Goal: Task Accomplishment & Management: Complete application form

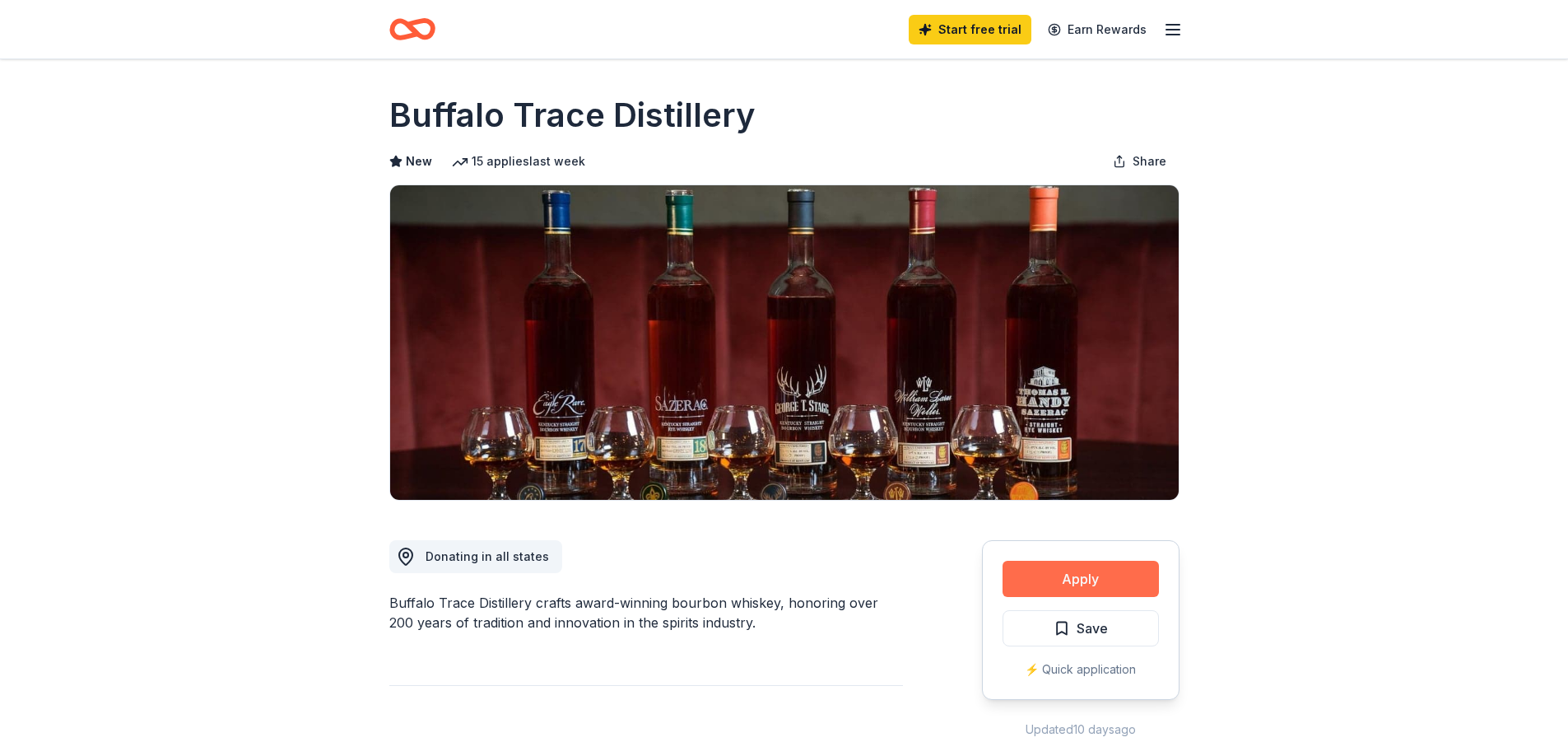
click at [1075, 583] on button "Apply" at bounding box center [1081, 579] width 156 height 36
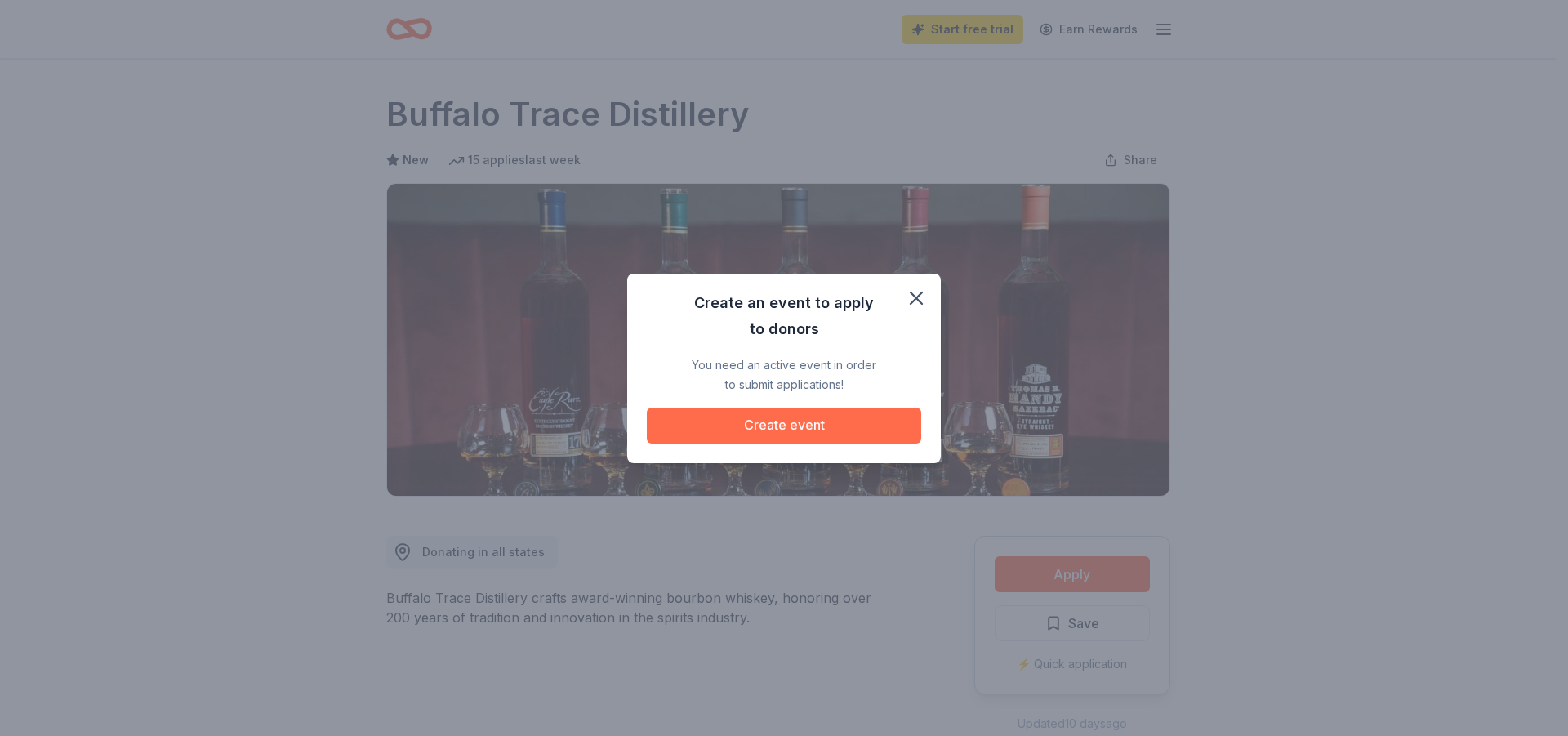
click at [809, 420] on button "Create event" at bounding box center [784, 426] width 274 height 36
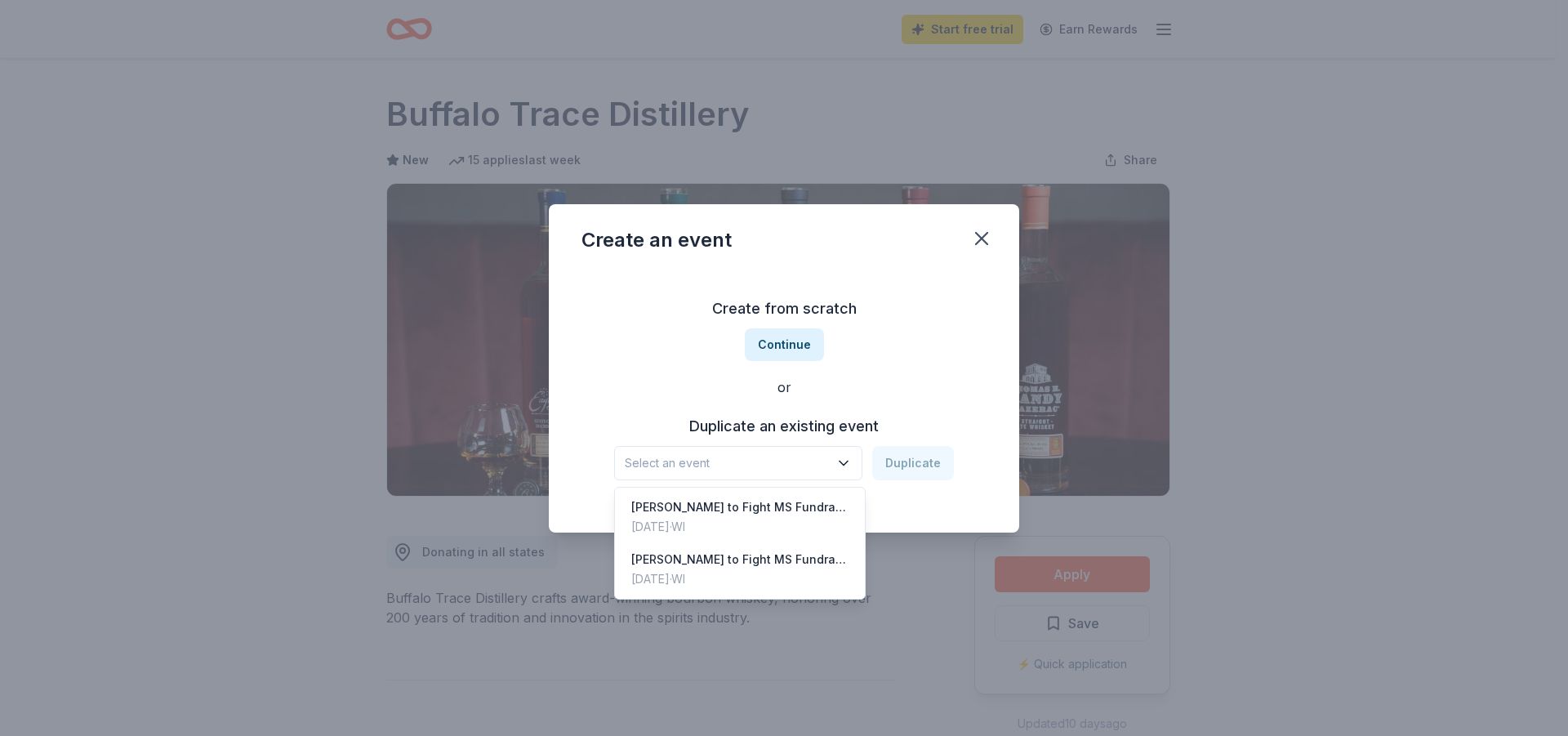
click at [848, 462] on icon "button" at bounding box center [843, 463] width 8 height 5
click at [728, 507] on div "[PERSON_NAME] to Fight MS Fundraiser" at bounding box center [739, 508] width 217 height 20
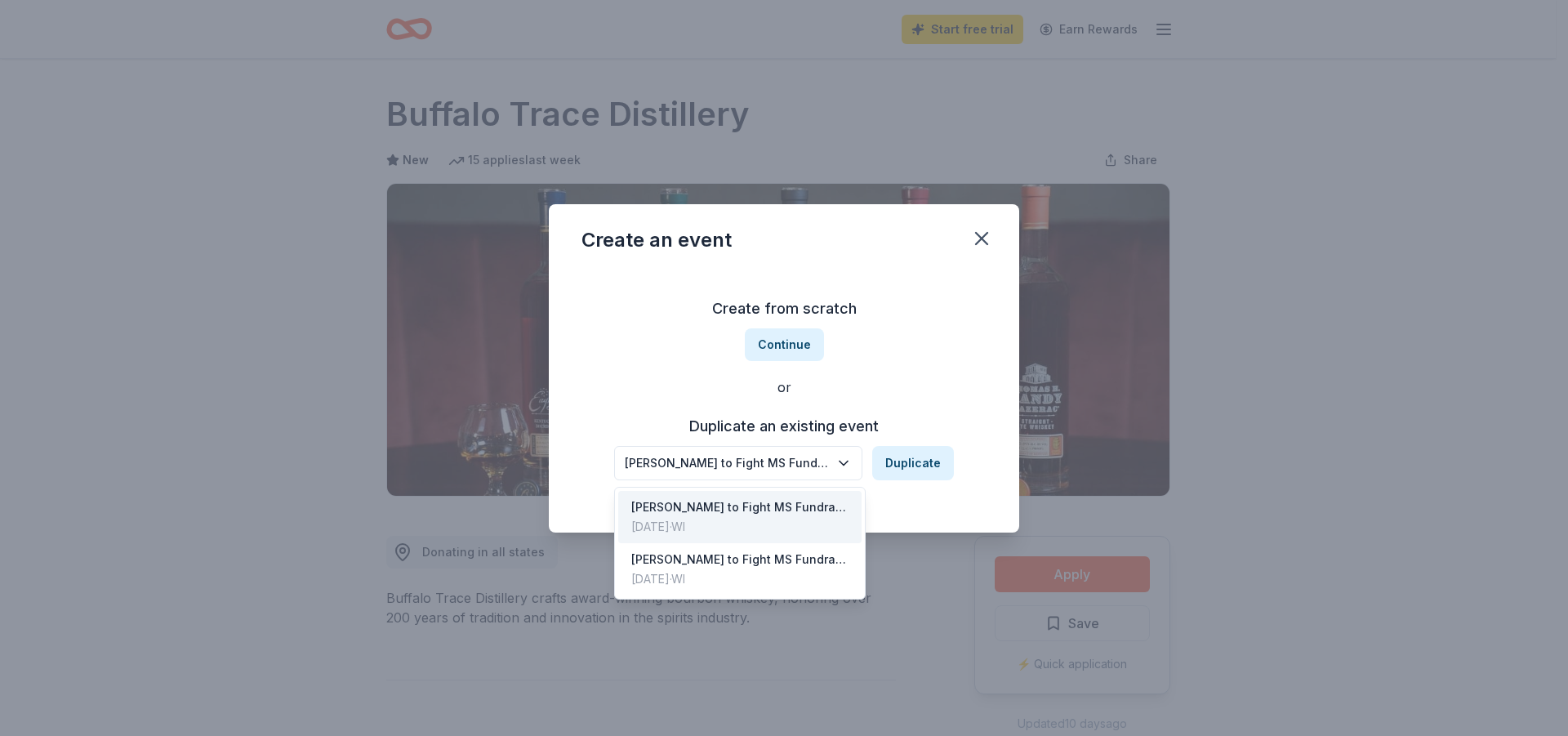
click at [849, 470] on icon "button" at bounding box center [843, 463] width 16 height 16
click at [936, 369] on div "Create from scratch Continue or Duplicate an existing event [PERSON_NAME] to Fi…" at bounding box center [784, 388] width 405 height 237
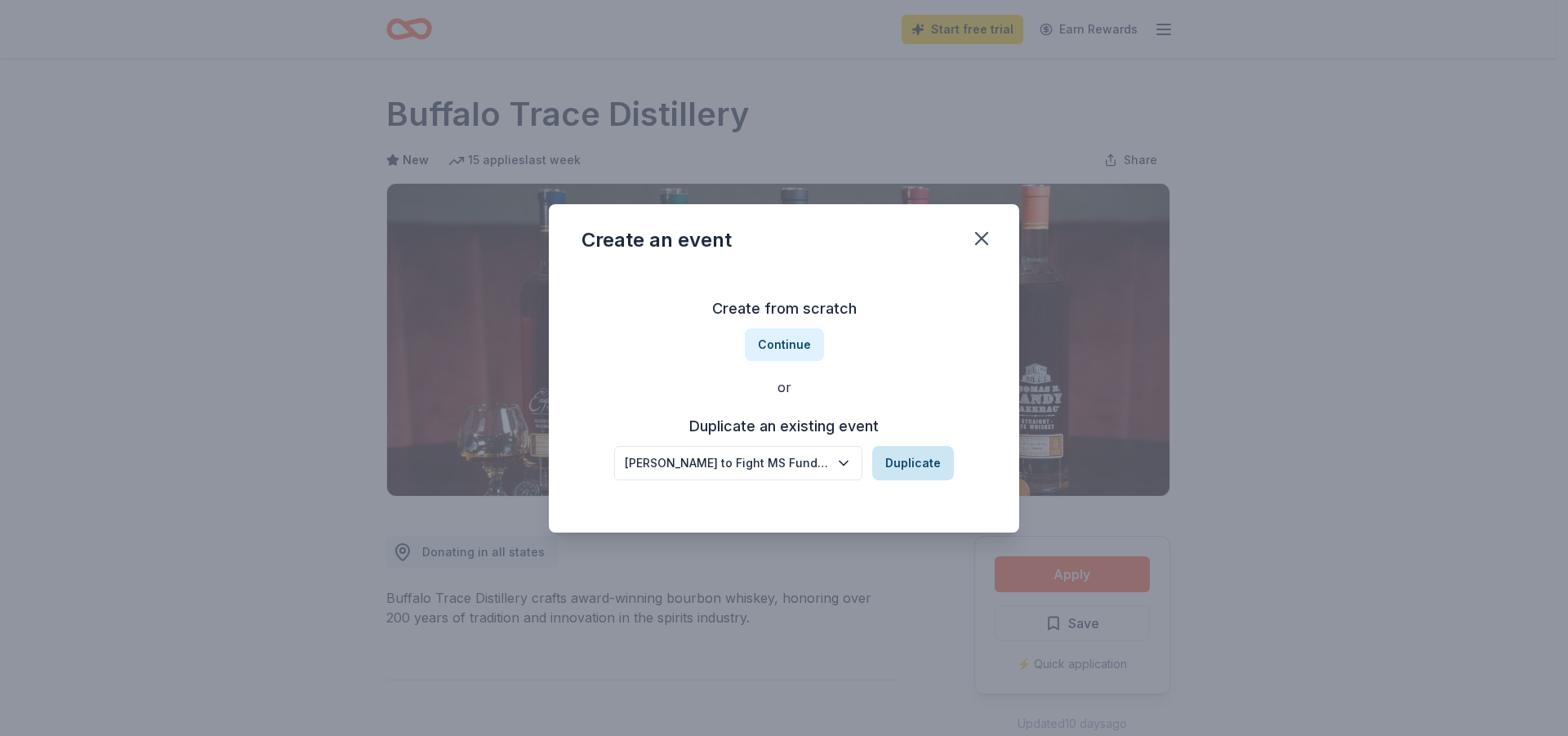
click at [908, 463] on button "Duplicate" at bounding box center [912, 463] width 82 height 34
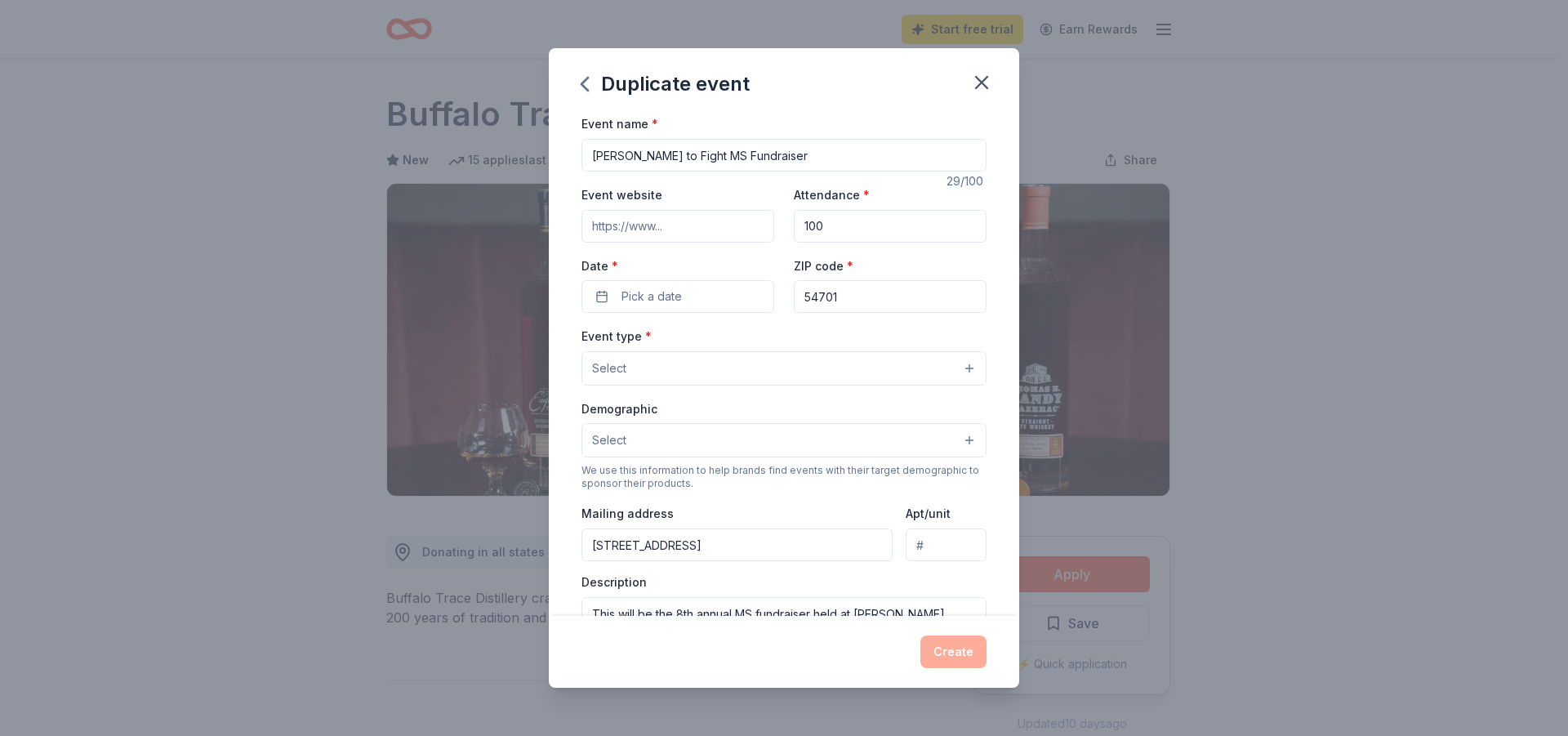
click at [958, 364] on button "Select" at bounding box center [784, 368] width 405 height 34
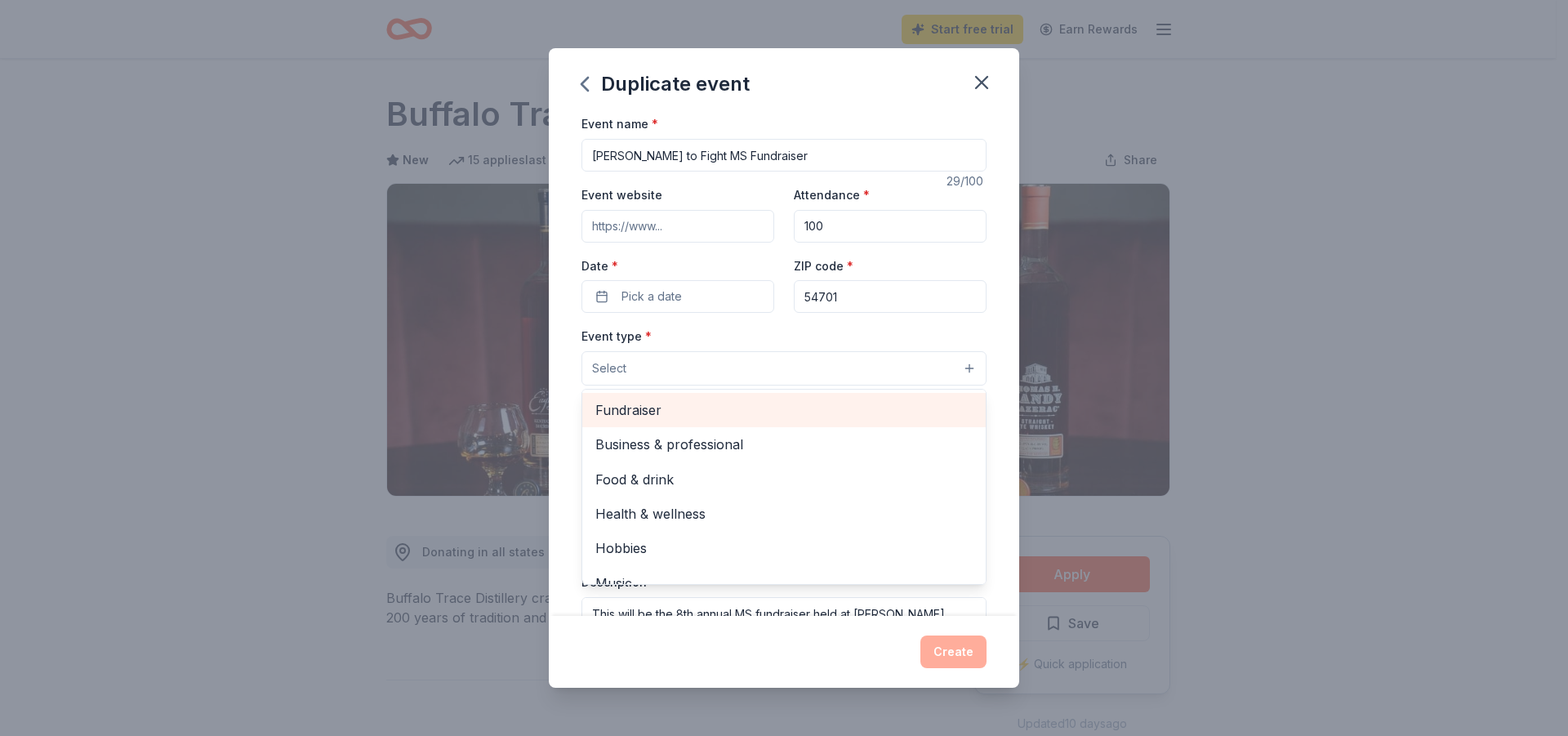
click at [645, 406] on span "Fundraiser" at bounding box center [784, 410] width 377 height 22
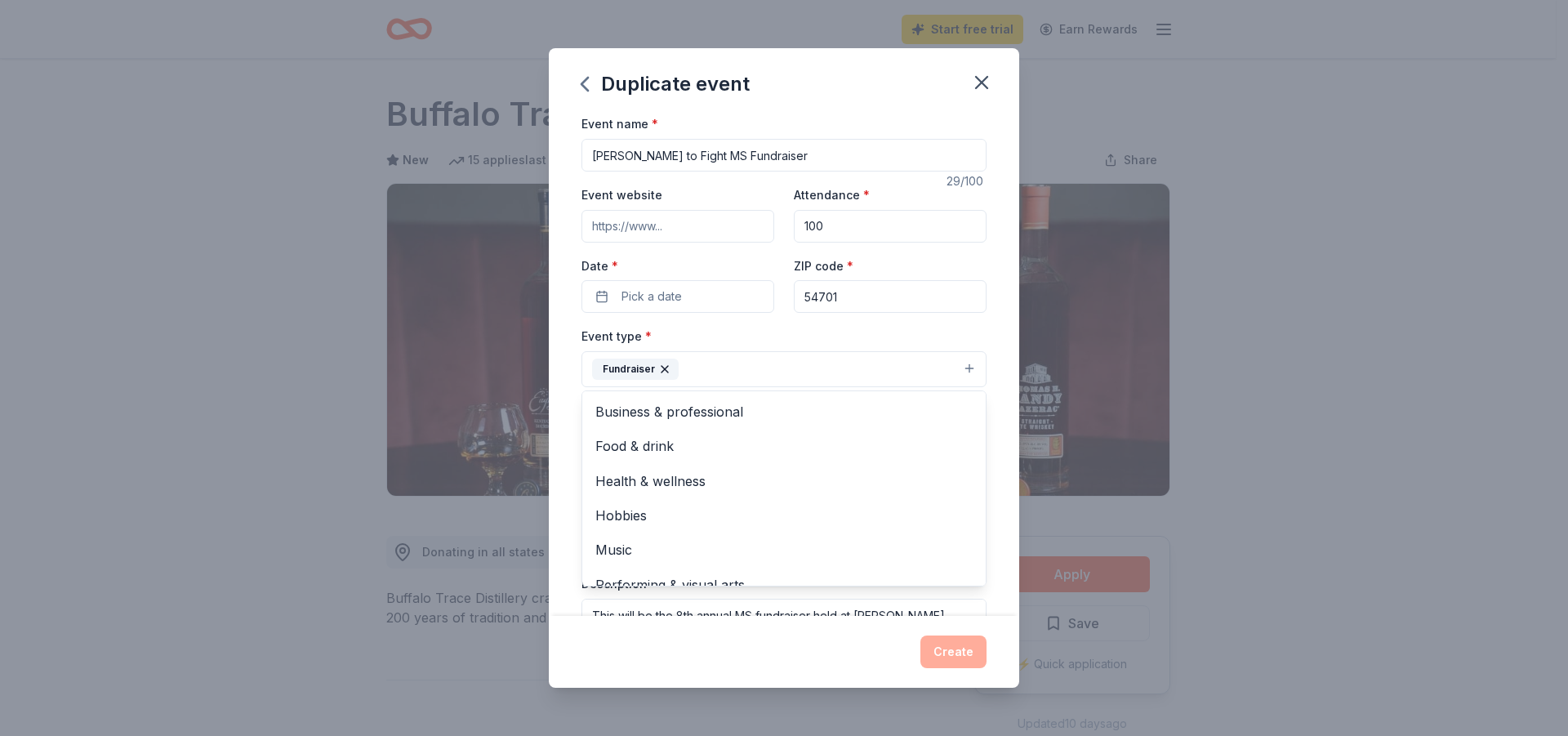
click at [1397, 441] on div "Duplicate event Event name * [PERSON_NAME] to Fight MS Fundraiser 29 /100 Event…" at bounding box center [784, 368] width 1568 height 736
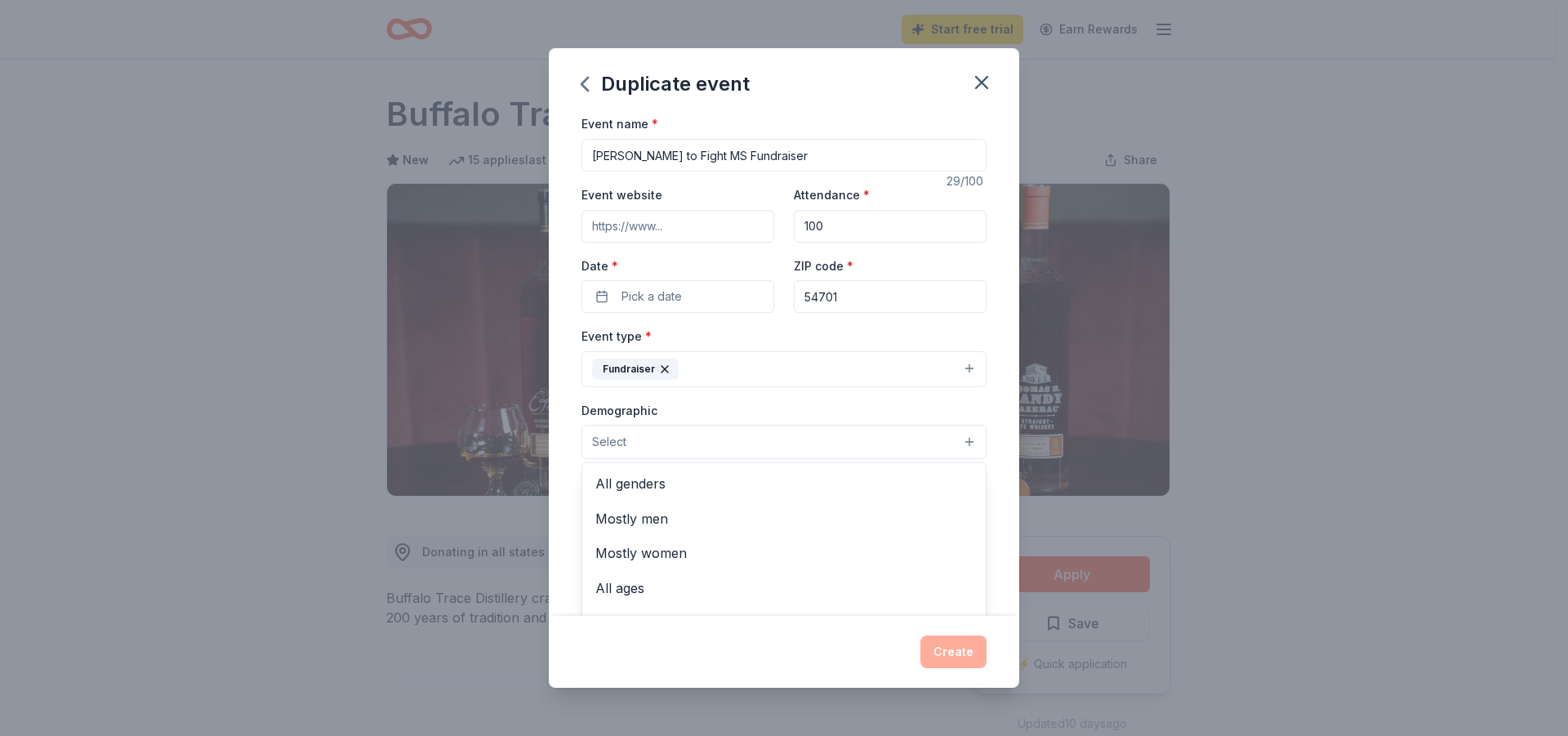
click at [956, 441] on button "Select" at bounding box center [784, 442] width 405 height 34
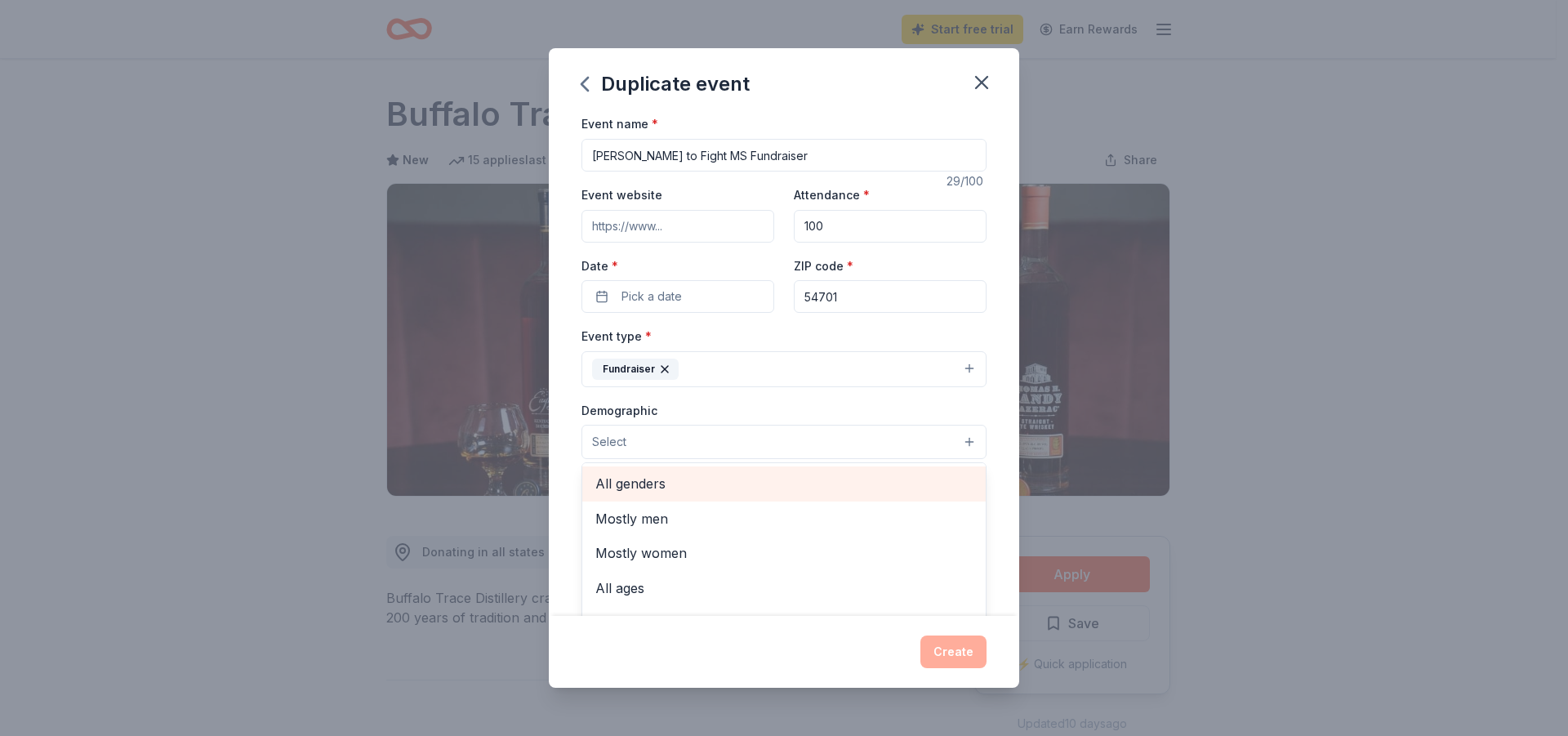
click at [623, 487] on span "All genders" at bounding box center [784, 483] width 377 height 22
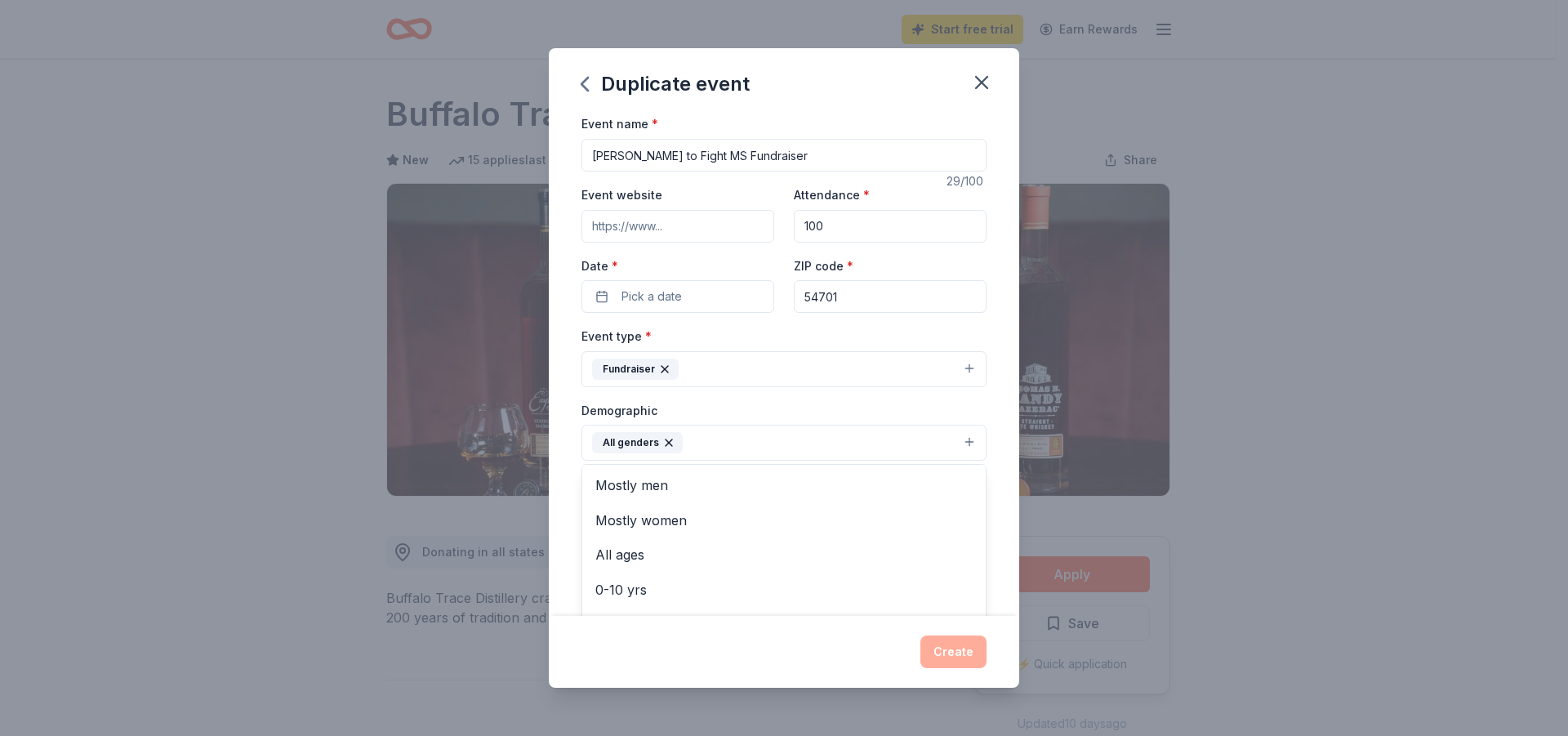
click at [1320, 598] on div "Duplicate event Event name * [PERSON_NAME] to Fight MS Fundraiser 29 /100 Event…" at bounding box center [784, 368] width 1568 height 736
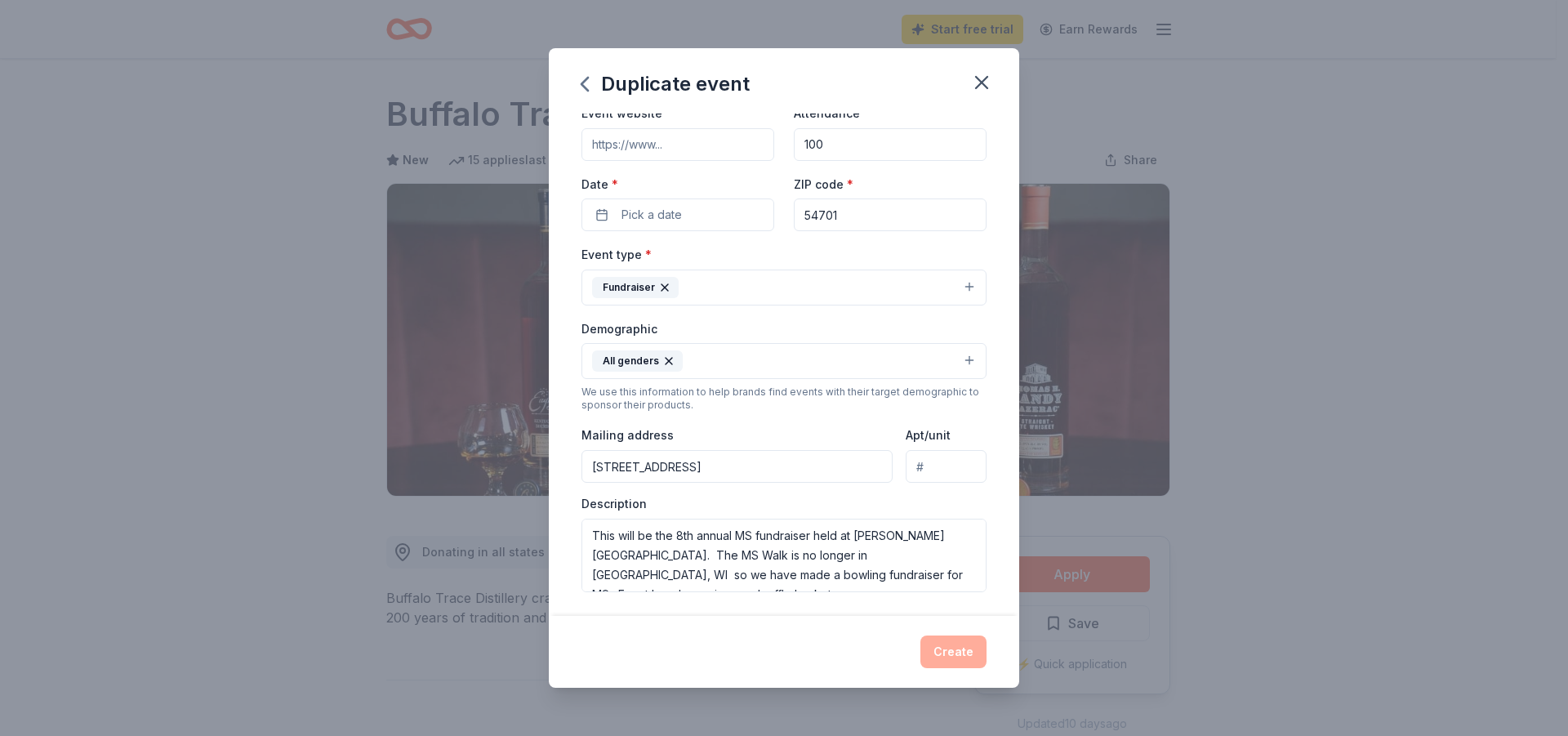
scroll to position [163, 0]
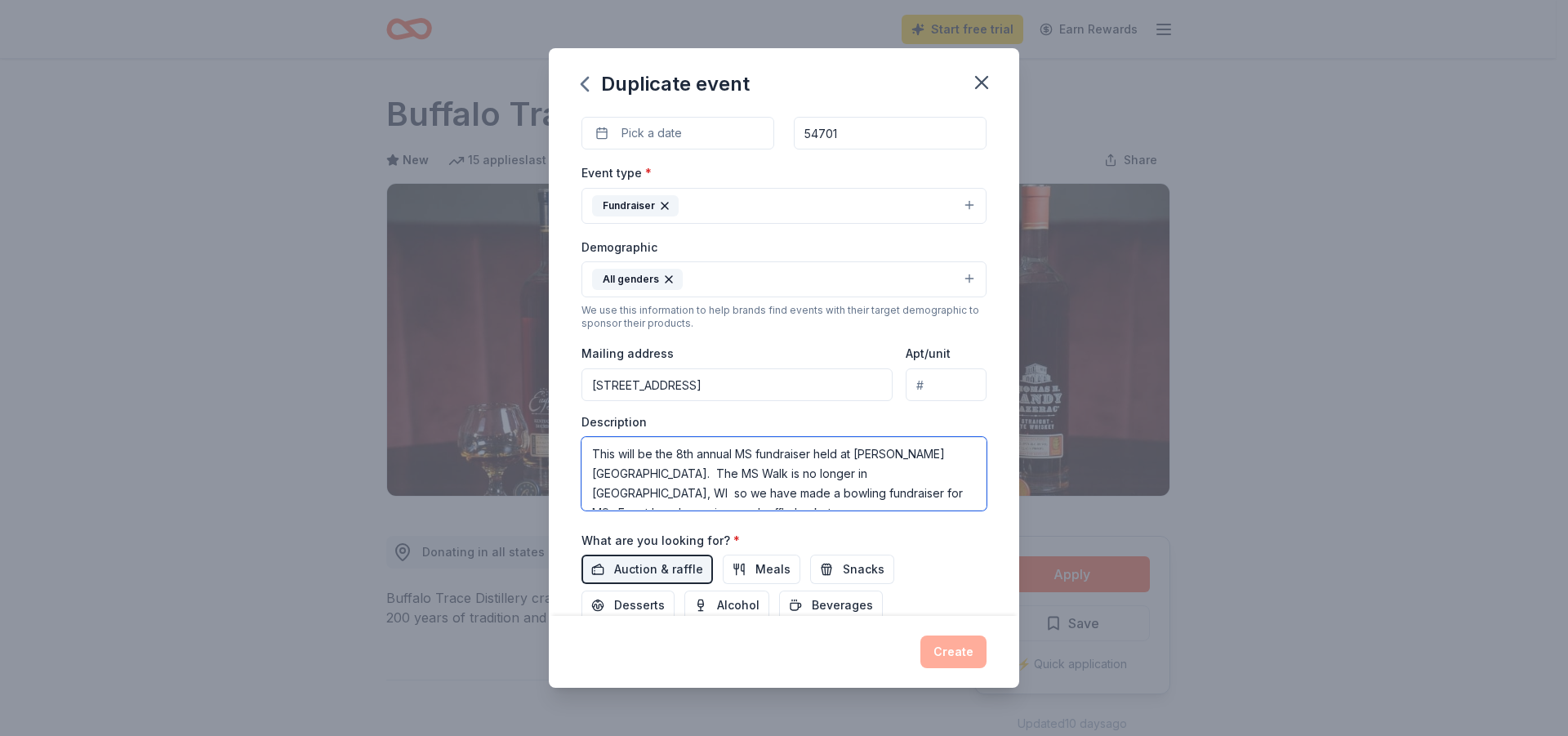
click at [677, 449] on textarea "This will be the 8th annual MS fundraiser held at [PERSON_NAME][GEOGRAPHIC_DATA…" at bounding box center [784, 474] width 405 height 74
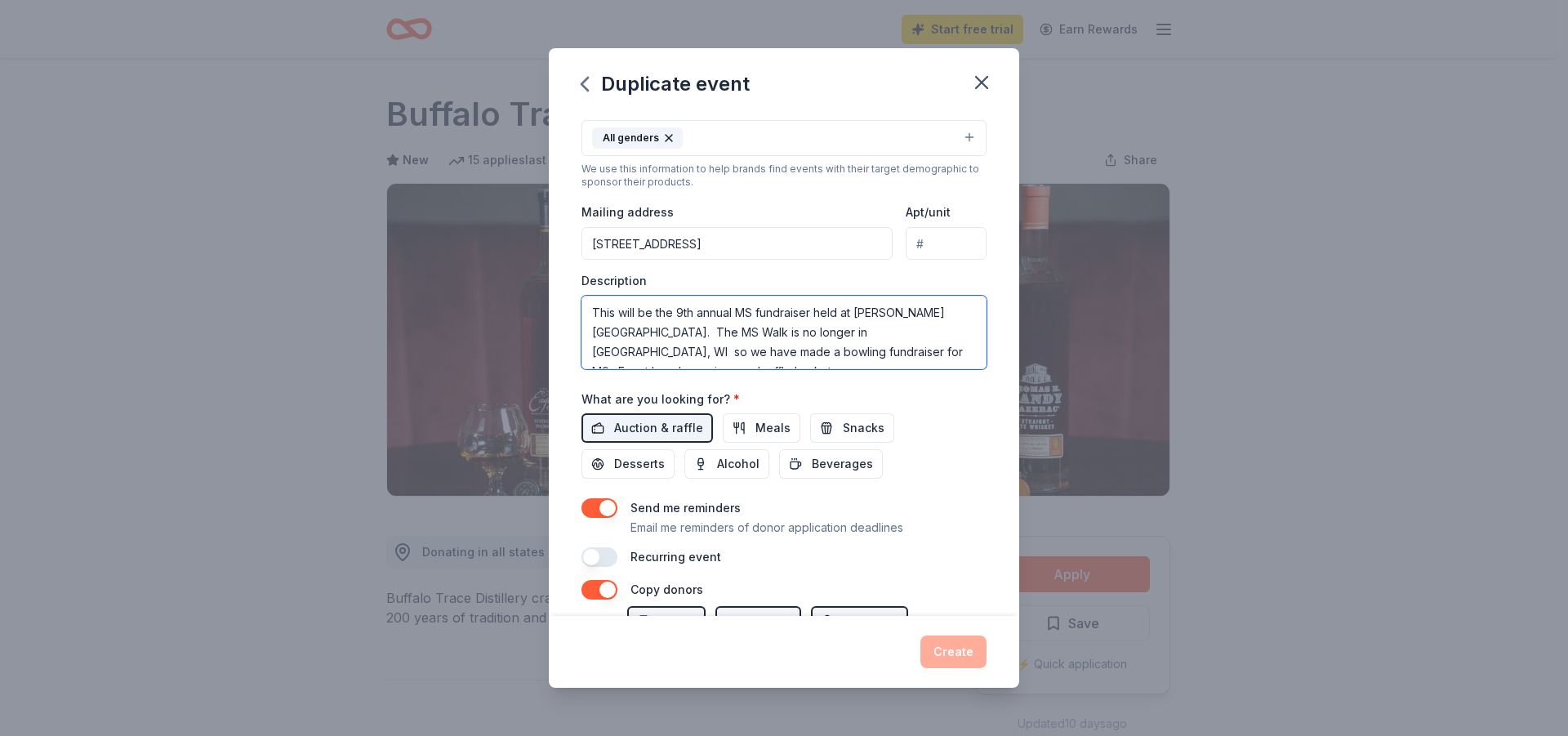
scroll to position [327, 0]
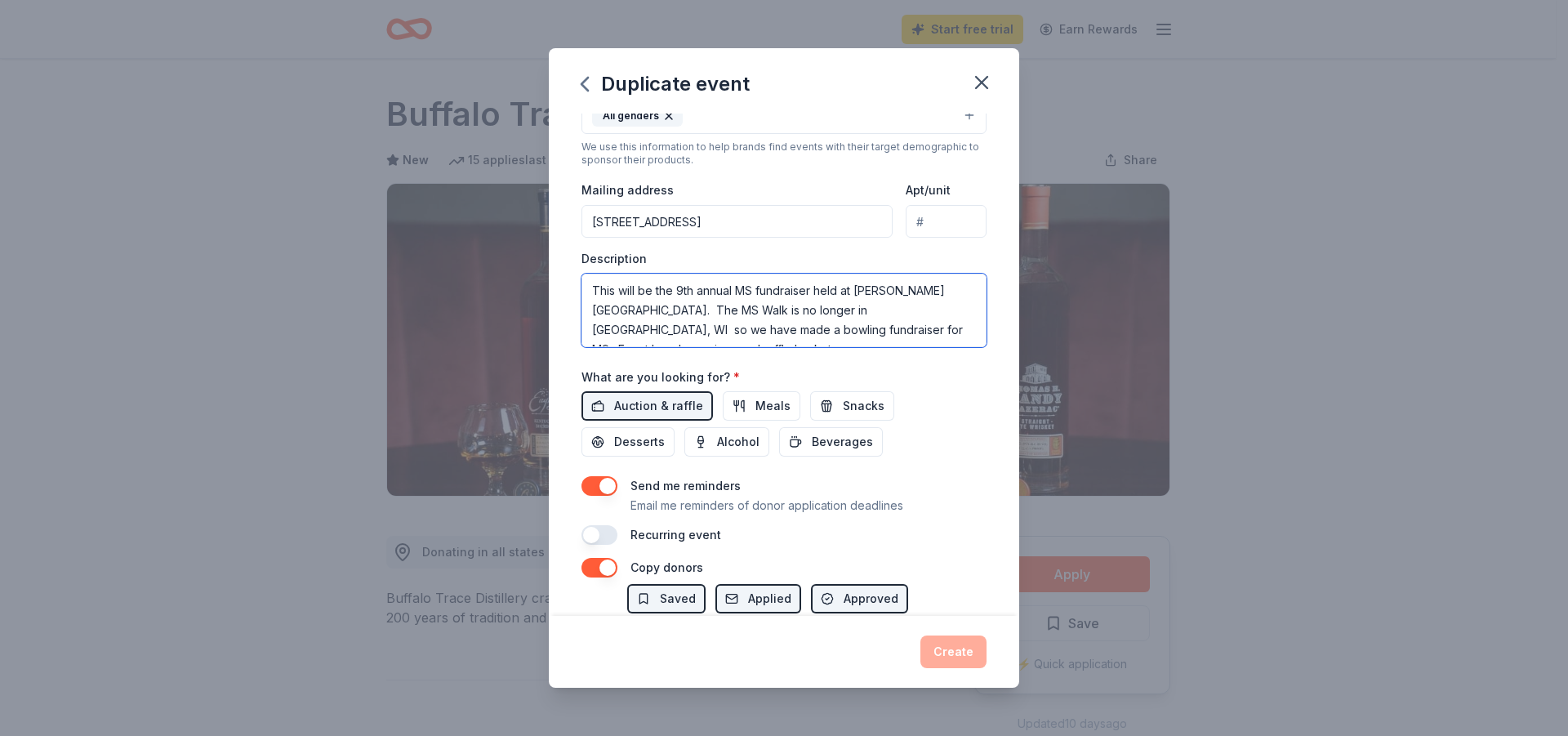
type textarea "This will be the 9th annual MS fundraiser held at [PERSON_NAME][GEOGRAPHIC_DATA…"
drag, startPoint x: 592, startPoint y: 535, endPoint x: 614, endPoint y: 535, distance: 22.0
click at [614, 535] on button "button" at bounding box center [600, 535] width 36 height 20
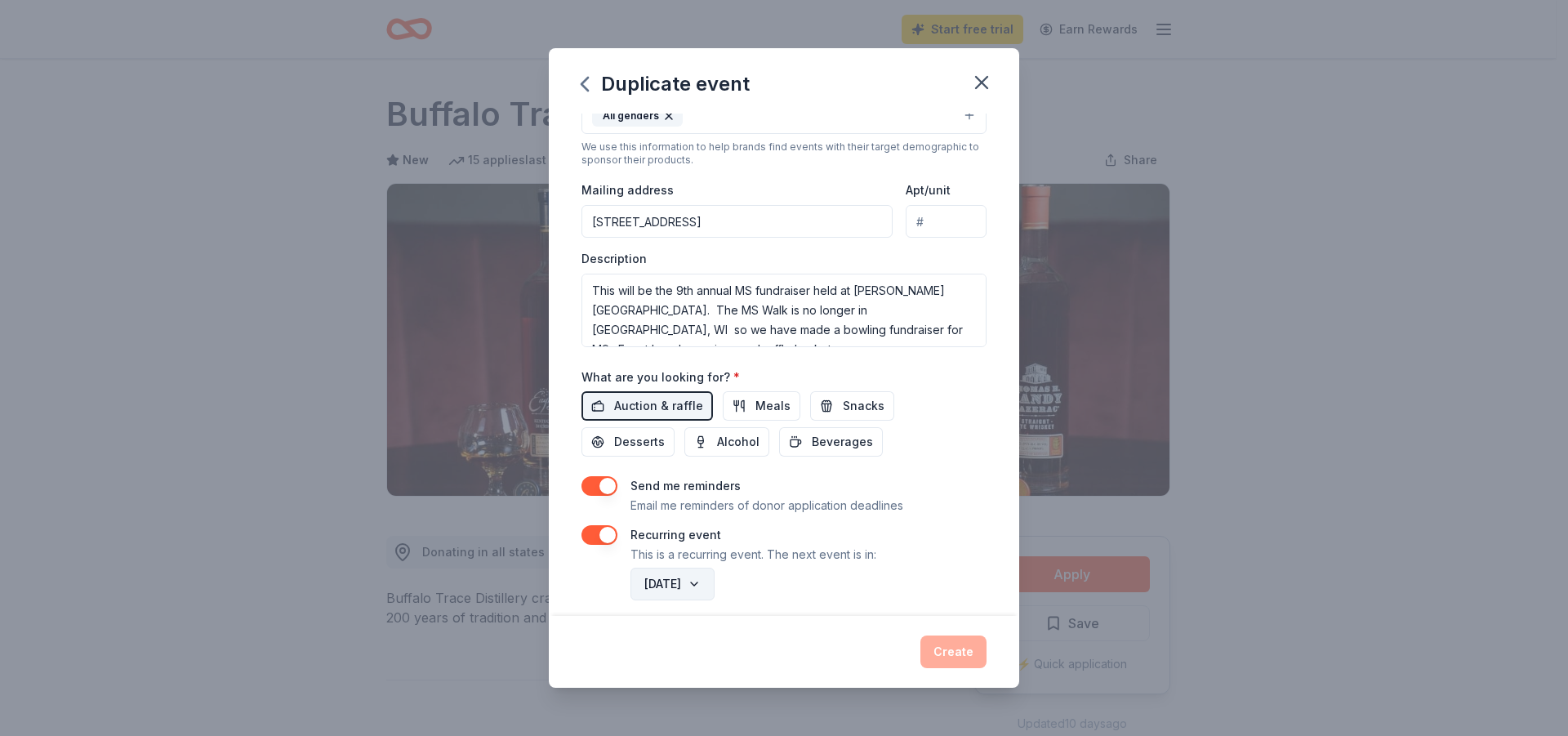
click at [714, 582] on button "[DATE]" at bounding box center [672, 584] width 84 height 32
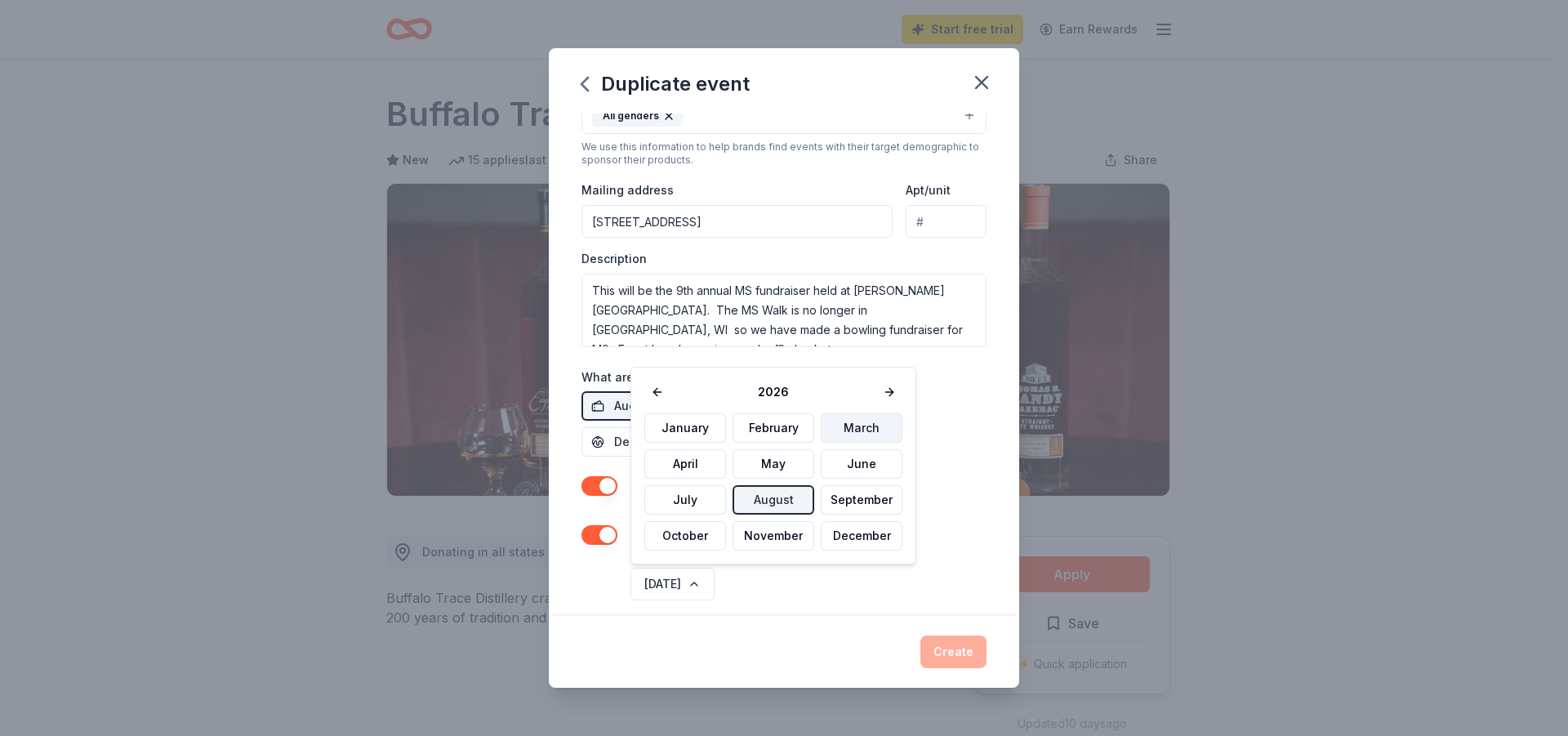
click at [860, 428] on button "March" at bounding box center [861, 428] width 82 height 30
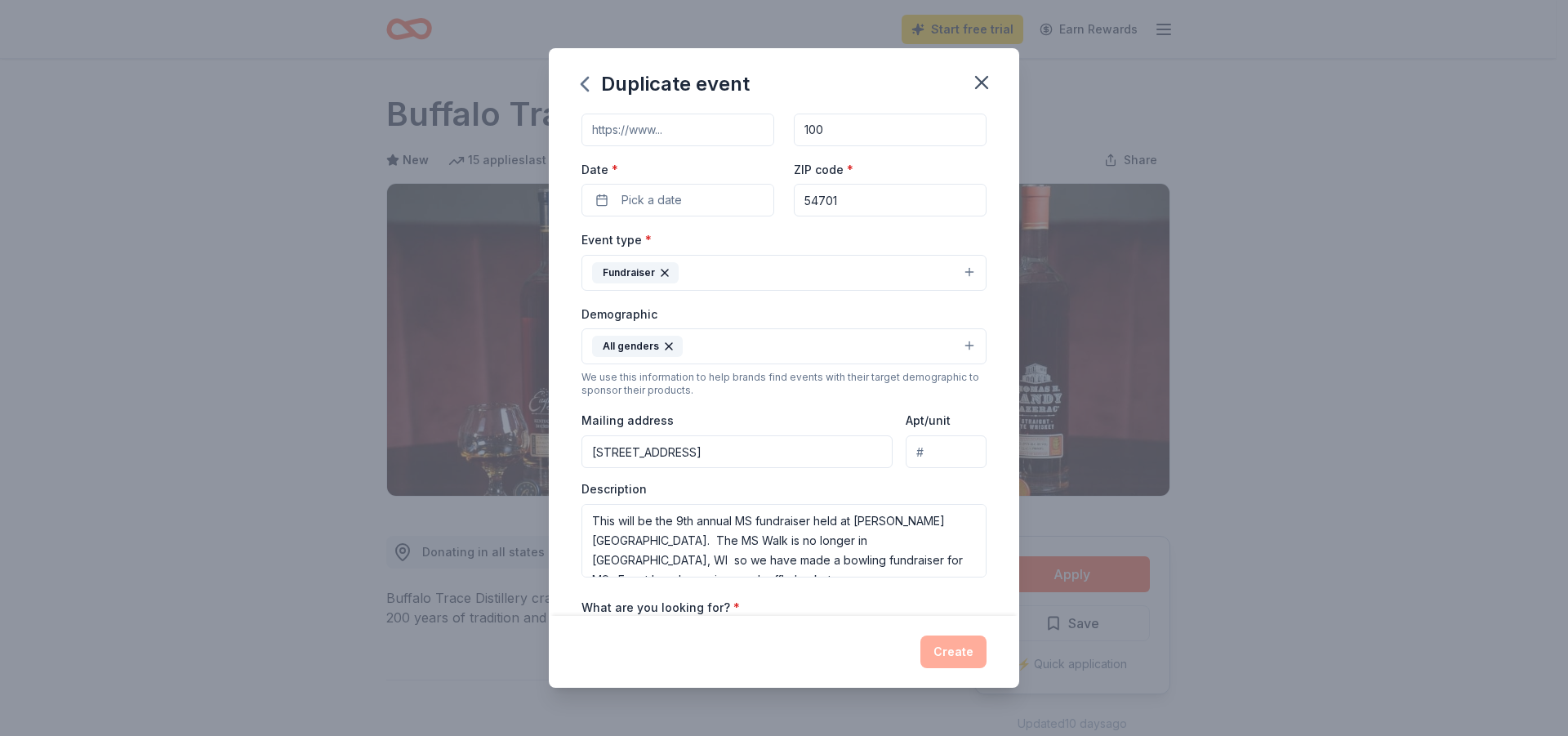
scroll to position [0, 0]
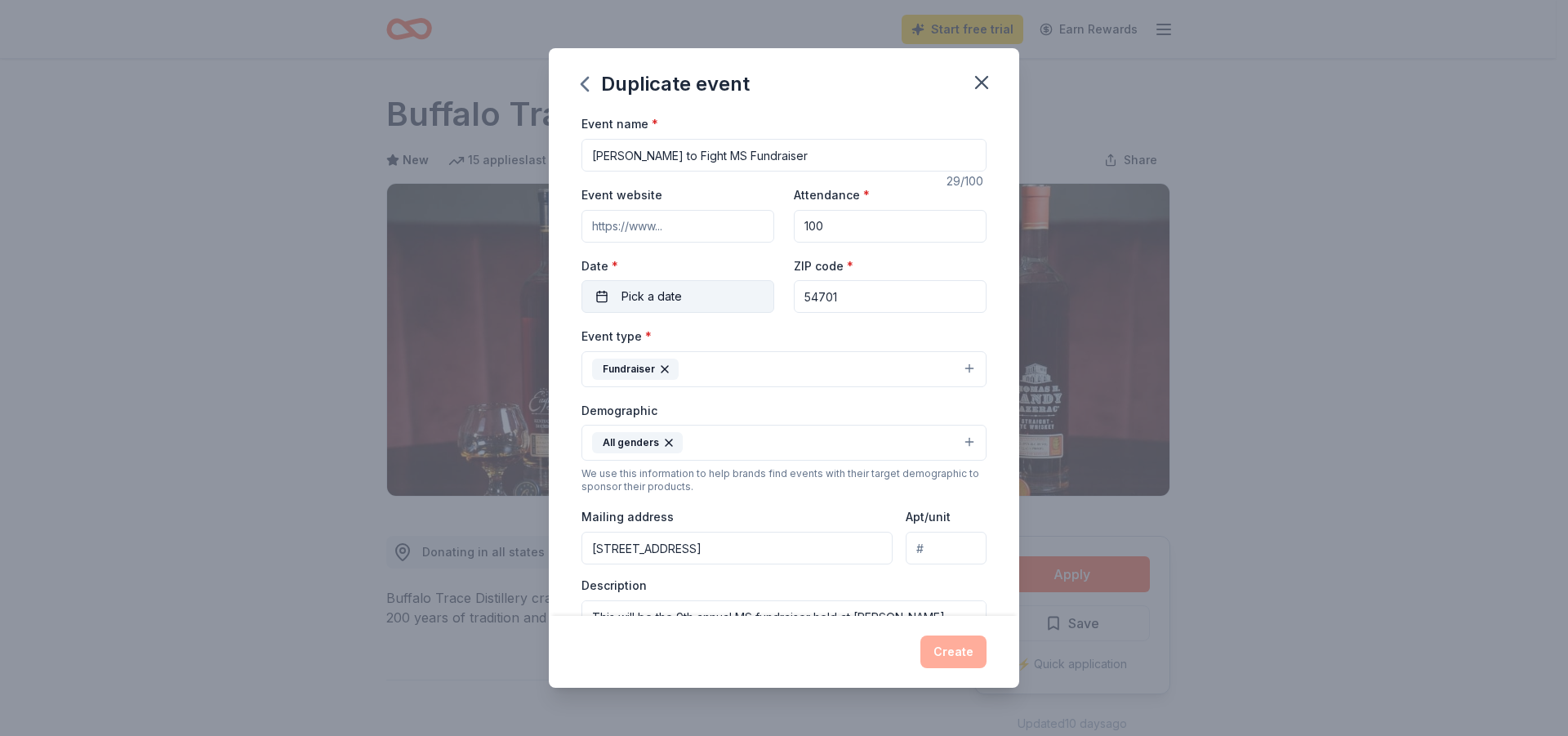
click at [720, 292] on button "Pick a date" at bounding box center [678, 297] width 193 height 32
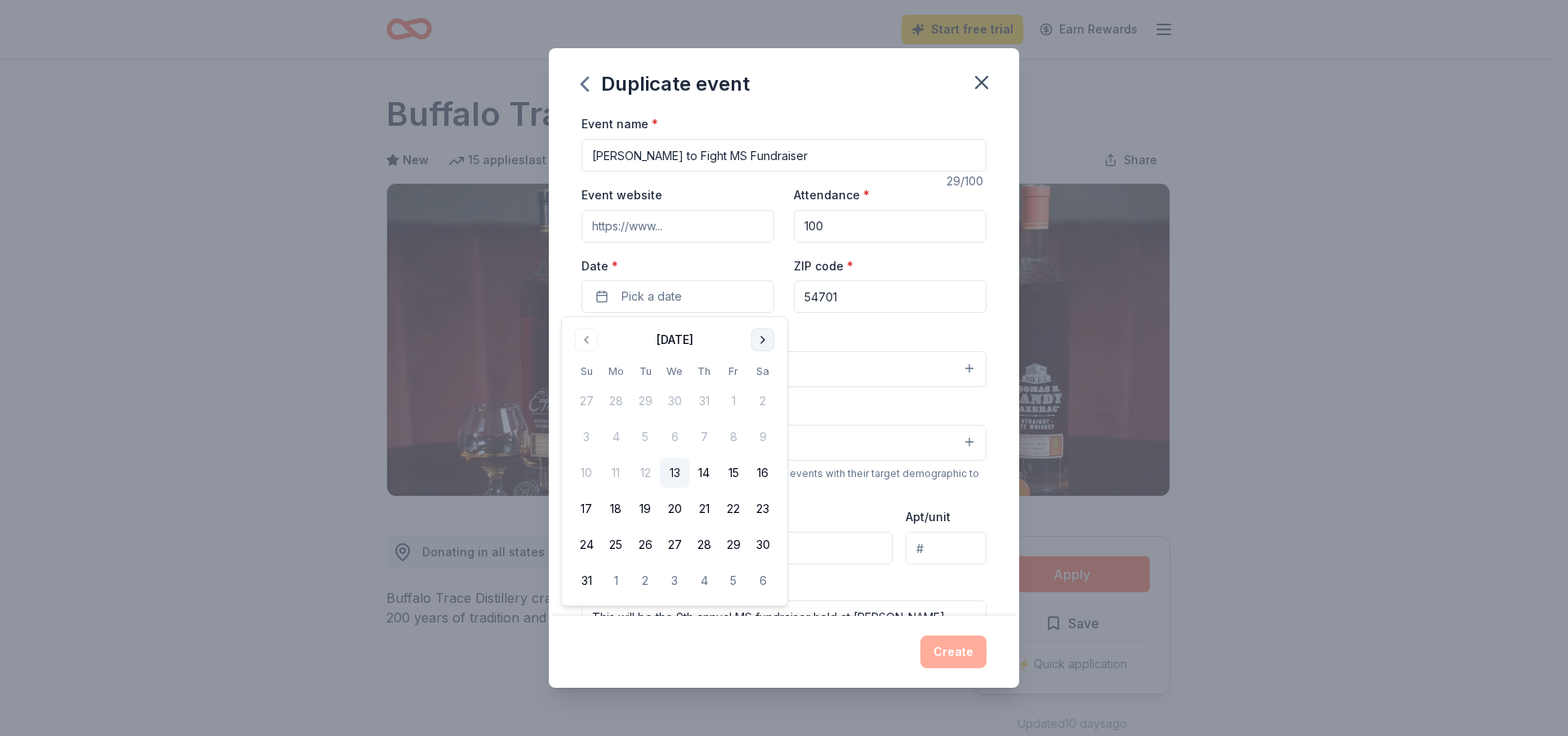
click at [765, 336] on button "Go to next month" at bounding box center [762, 339] width 23 height 23
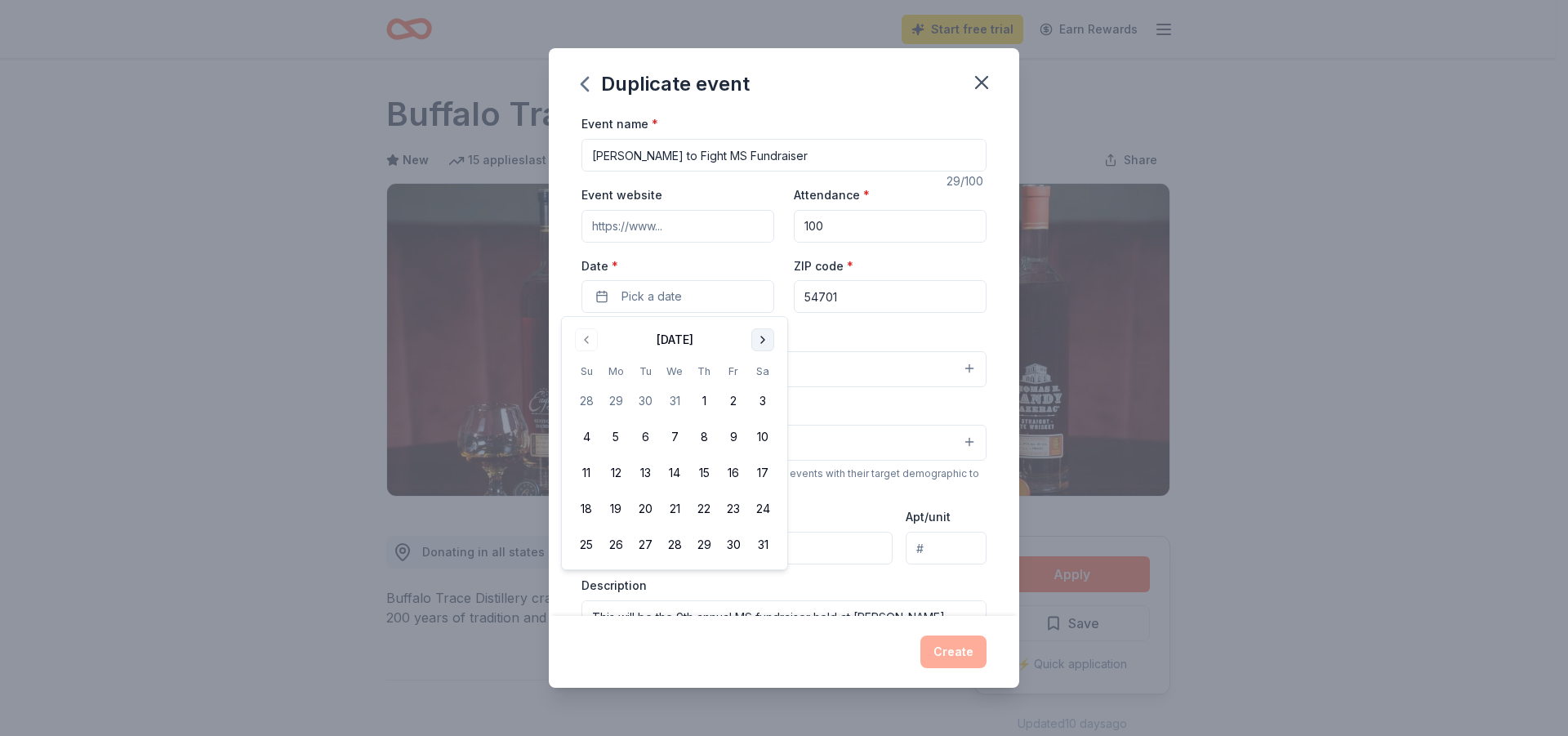
click at [765, 336] on button "Go to next month" at bounding box center [762, 339] width 23 height 23
click at [732, 474] on button "20" at bounding box center [733, 473] width 30 height 30
click at [1457, 406] on div "Duplicate event Event name * [PERSON_NAME] to Fight MS Fundraiser 29 /100 Event…" at bounding box center [784, 368] width 1568 height 736
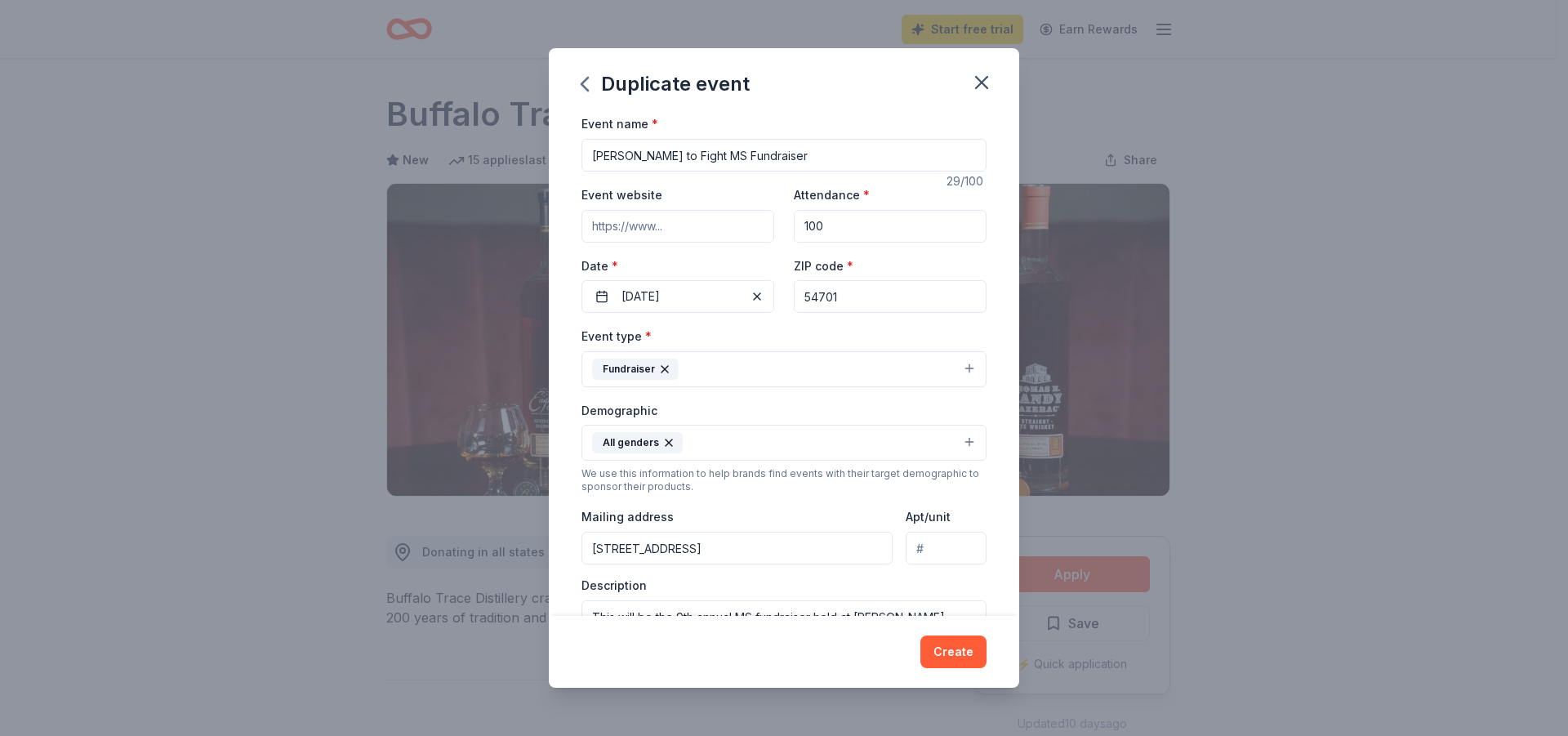
click at [703, 227] on input "Event website" at bounding box center [678, 226] width 193 height 32
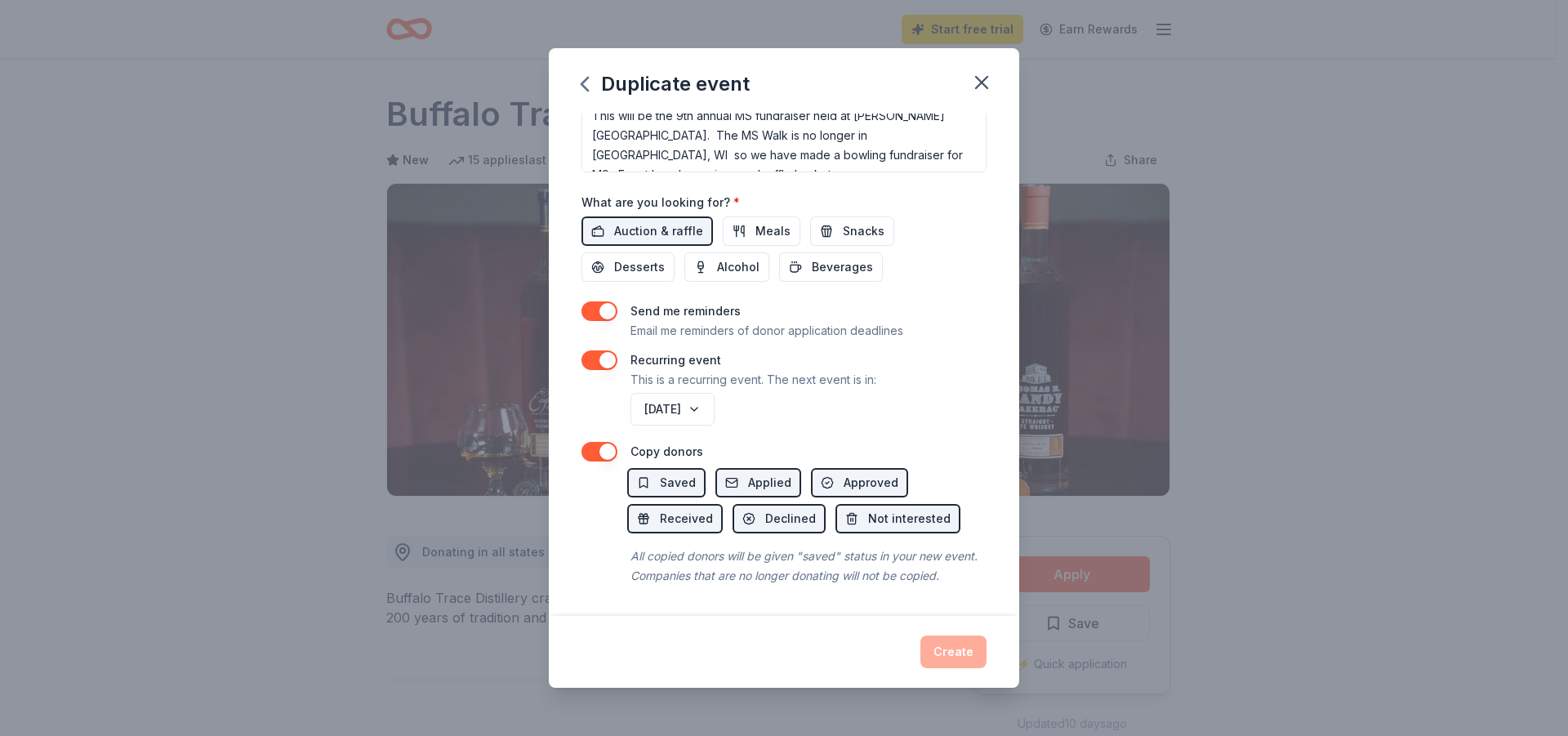
scroll to position [543, 0]
click at [945, 651] on div "Create" at bounding box center [784, 652] width 405 height 32
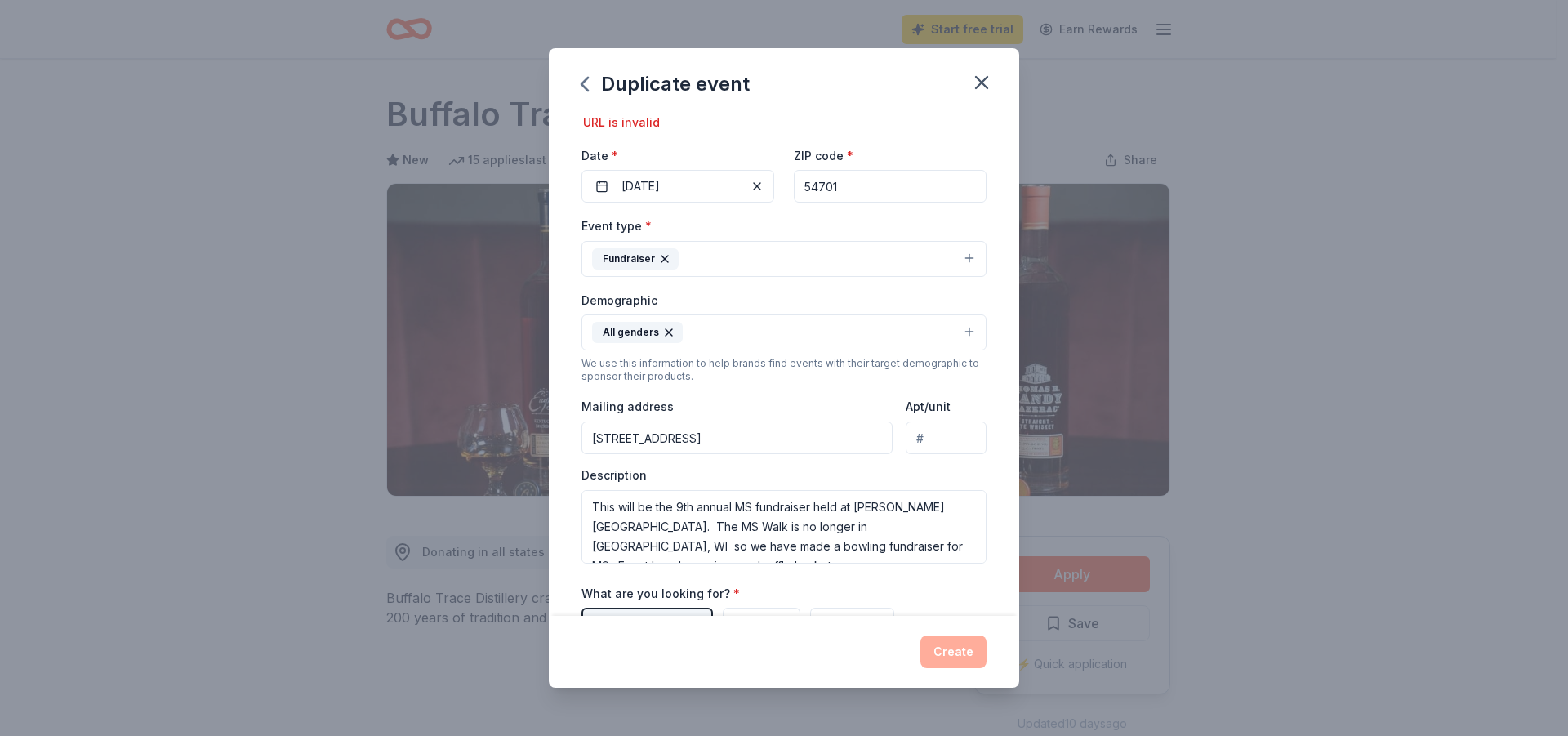
scroll to position [0, 0]
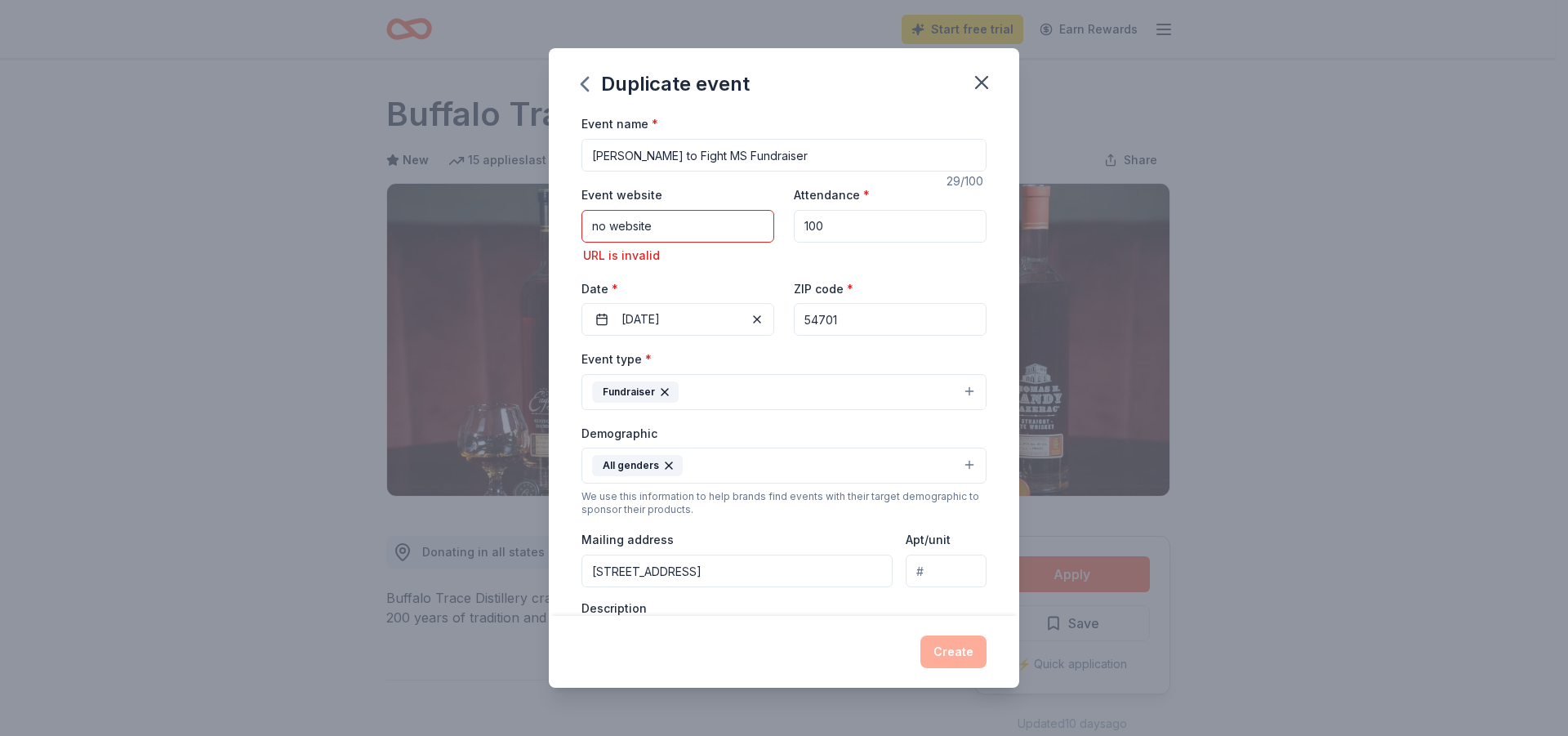
click at [699, 219] on input "no website" at bounding box center [678, 226] width 193 height 32
type input "n"
click at [697, 225] on input "Event website" at bounding box center [678, 226] width 193 height 32
type input "no website"
click at [1383, 317] on div "Duplicate event Event name * [PERSON_NAME] to Fight MS Fundraiser 29 /100 Event…" at bounding box center [784, 368] width 1568 height 736
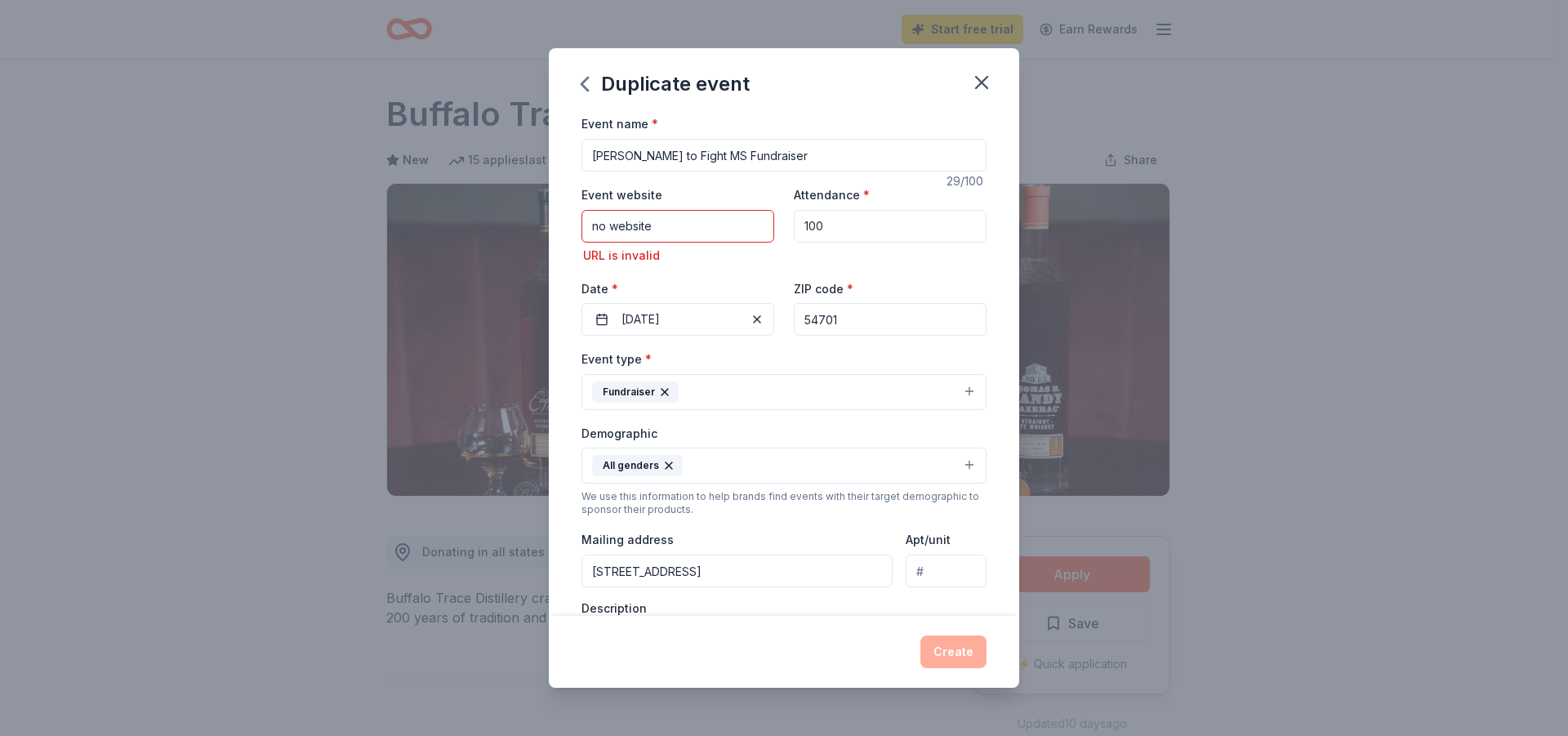
drag, startPoint x: 653, startPoint y: 226, endPoint x: 463, endPoint y: 226, distance: 190.0
click at [468, 228] on div "Duplicate event Event name * [PERSON_NAME] to Fight MS Fundraiser 29 /100 Event…" at bounding box center [784, 368] width 1568 height 736
click at [592, 225] on input "[DOMAIN_NAME]" at bounding box center [678, 226] width 193 height 32
click at [616, 227] on input "http: [DOMAIN_NAME]" at bounding box center [678, 226] width 193 height 32
type input "https:/// [DOMAIN_NAME]"
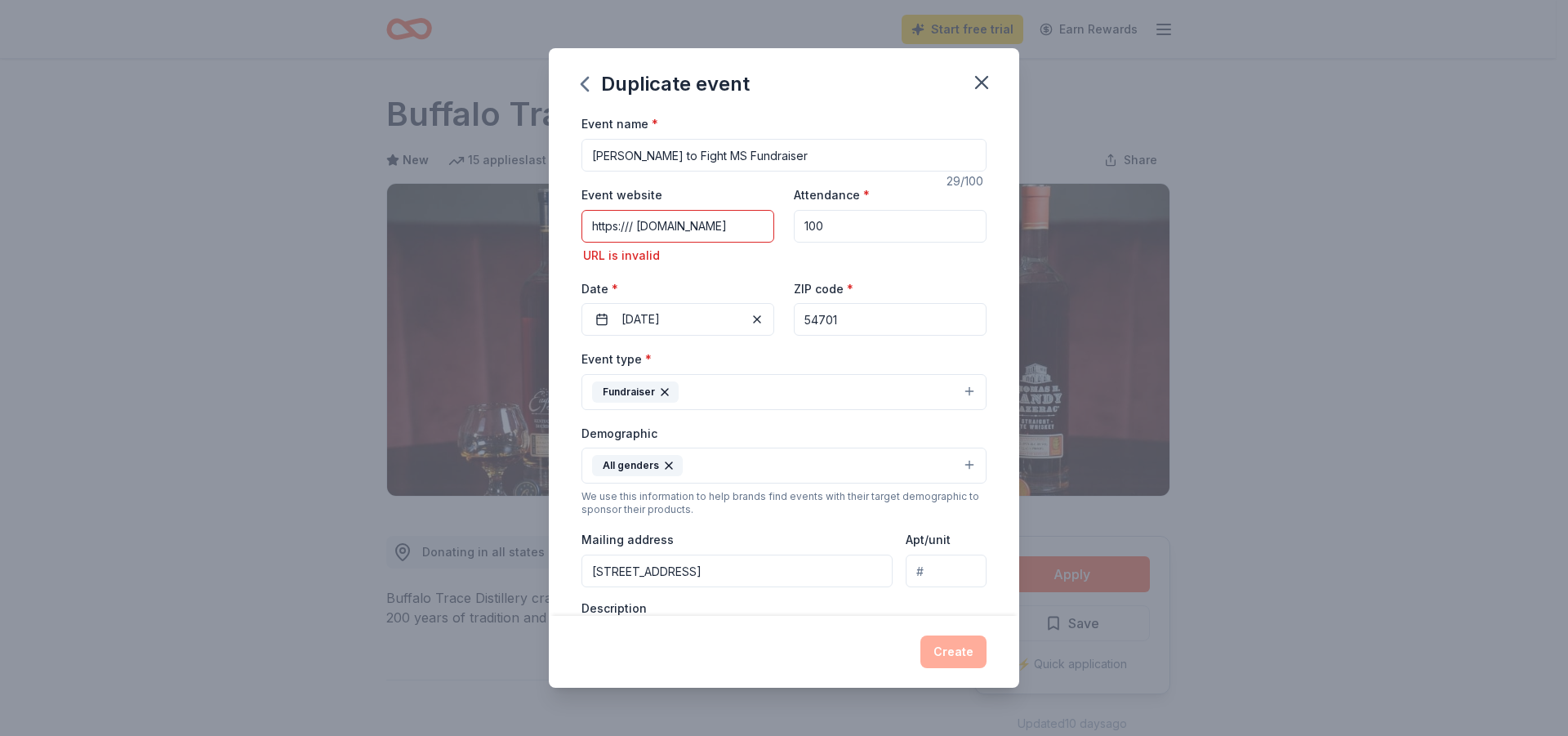
drag, startPoint x: 1473, startPoint y: 337, endPoint x: 915, endPoint y: 57, distance: 624.3
click at [1477, 345] on div "Duplicate event Event name * [PERSON_NAME] to Fight MS Fundraiser 29 /100 Event…" at bounding box center [784, 368] width 1568 height 736
click at [755, 220] on input "https:/// [DOMAIN_NAME]" at bounding box center [678, 226] width 193 height 32
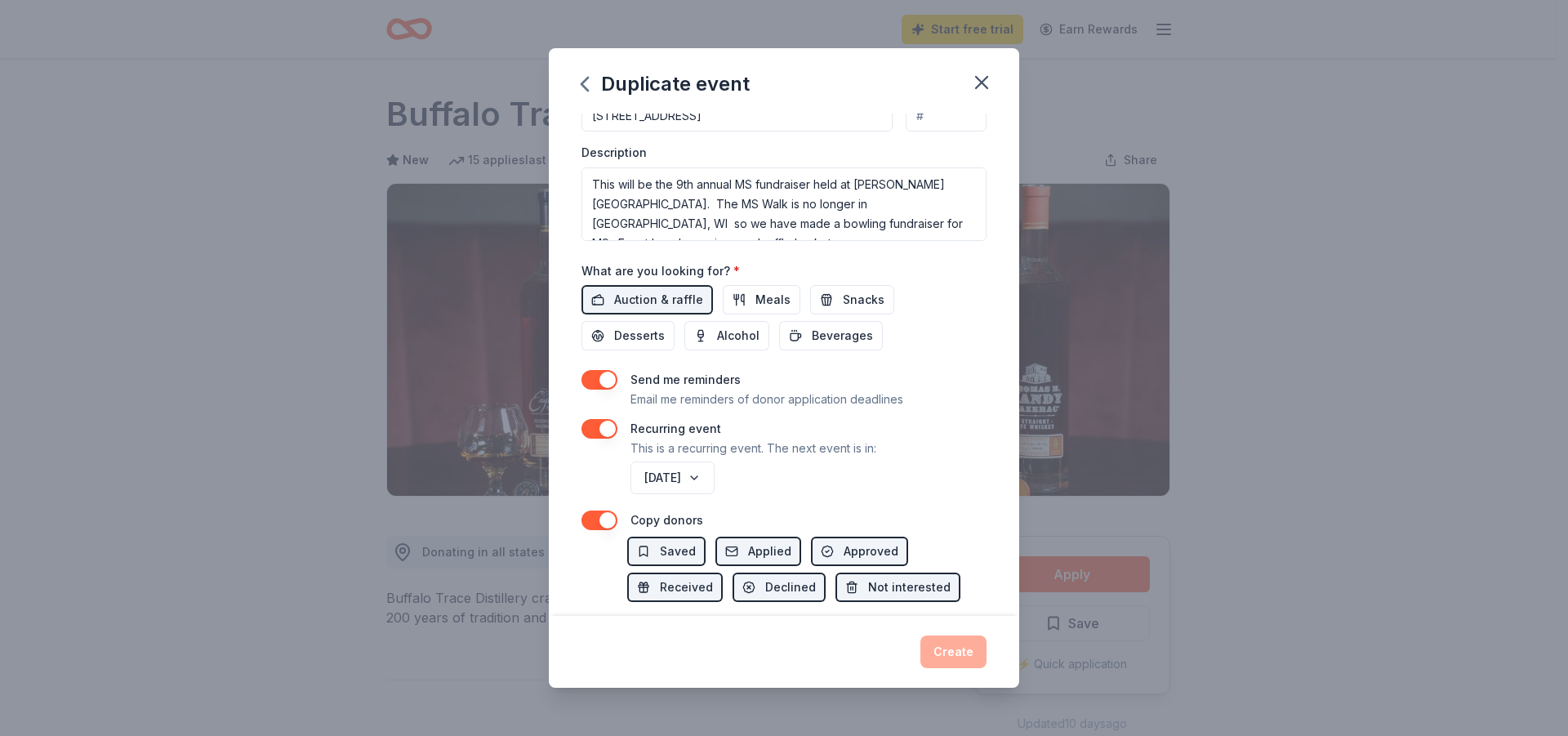
scroll to position [543, 0]
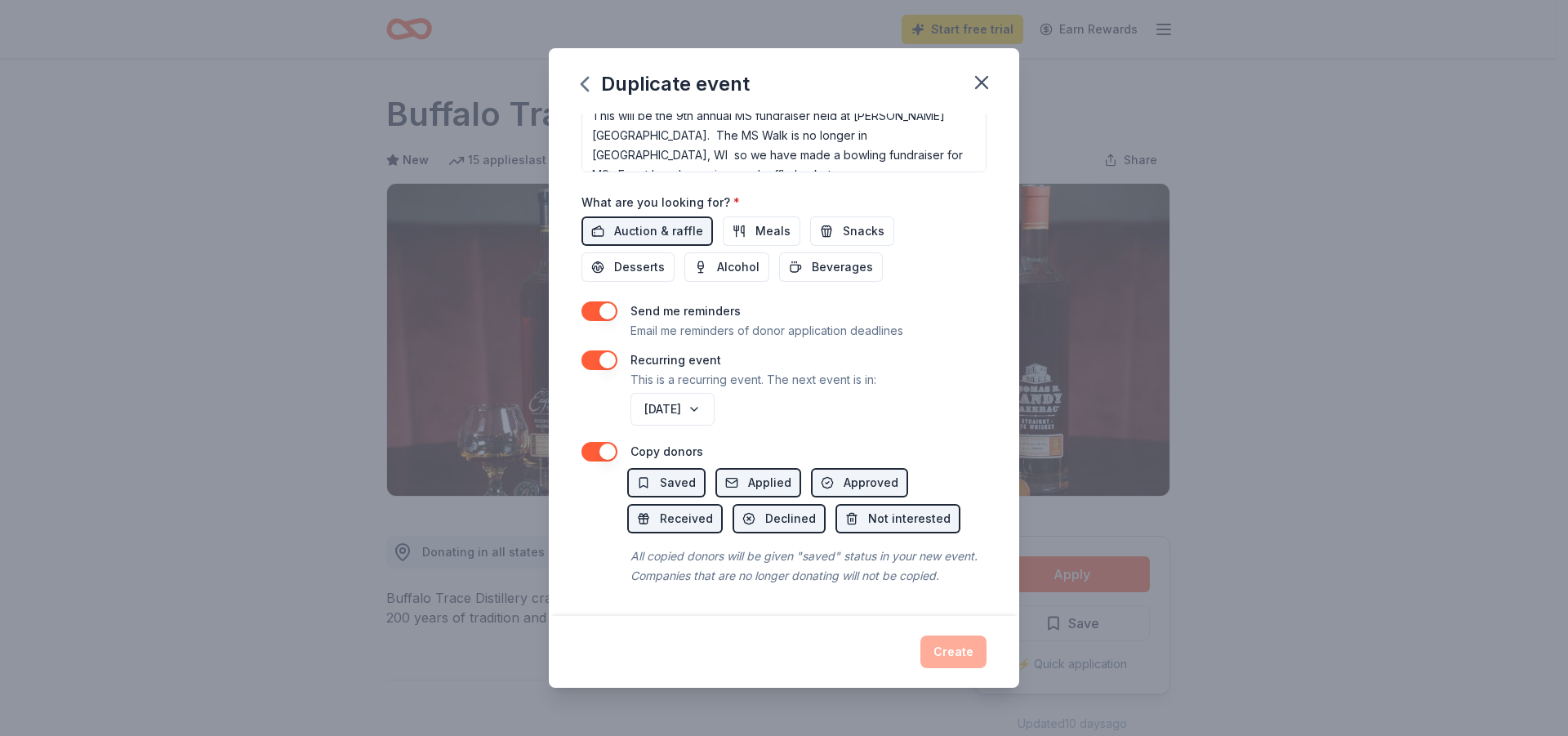
click at [956, 650] on div "Create" at bounding box center [784, 652] width 405 height 32
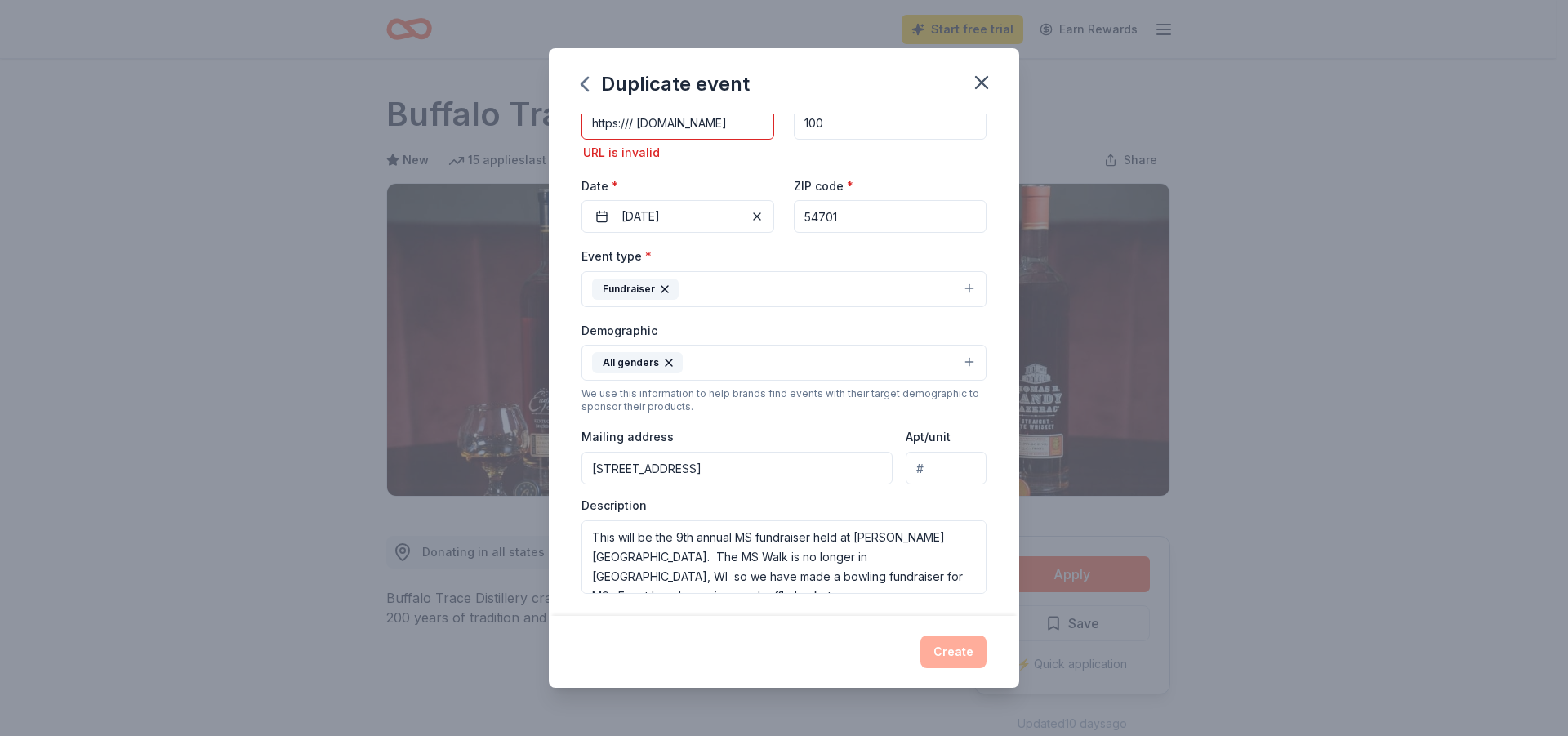
scroll to position [0, 0]
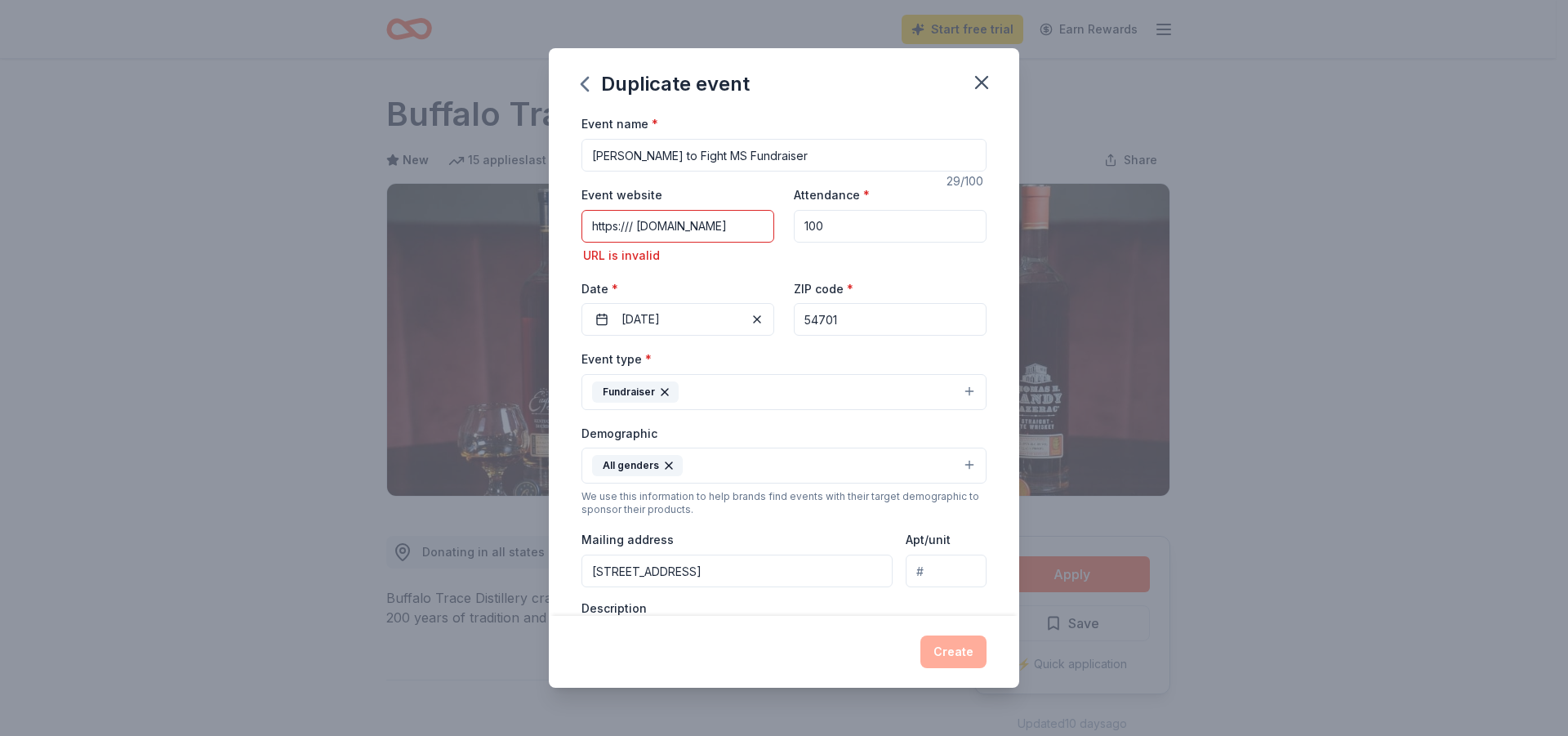
click at [634, 223] on input "https:/// [DOMAIN_NAME]" at bounding box center [678, 226] width 193 height 32
click at [586, 221] on input "https:///[DOMAIN_NAME]" at bounding box center [678, 226] width 193 height 32
click at [742, 222] on input "https:///[DOMAIN_NAME]" at bounding box center [678, 226] width 193 height 32
click at [627, 222] on input "https:///[DOMAIN_NAME]" at bounding box center [678, 226] width 193 height 32
type input "[URL][DOMAIN_NAME]"
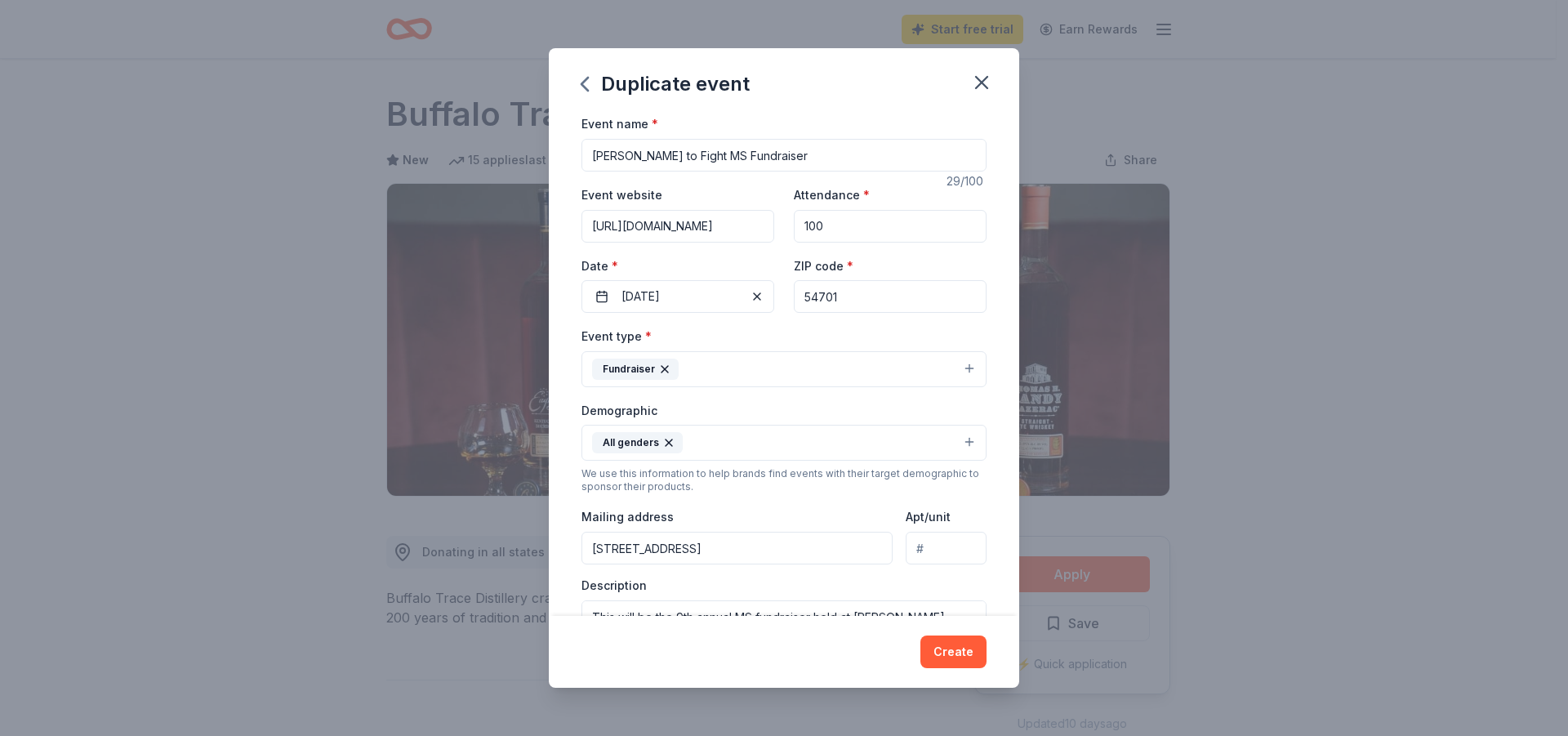
click at [238, 330] on div "Duplicate event Event name * [PERSON_NAME] to Fight MS Fundraiser 29 /100 Event…" at bounding box center [784, 368] width 1568 height 736
click at [957, 649] on button "Create" at bounding box center [953, 652] width 66 height 32
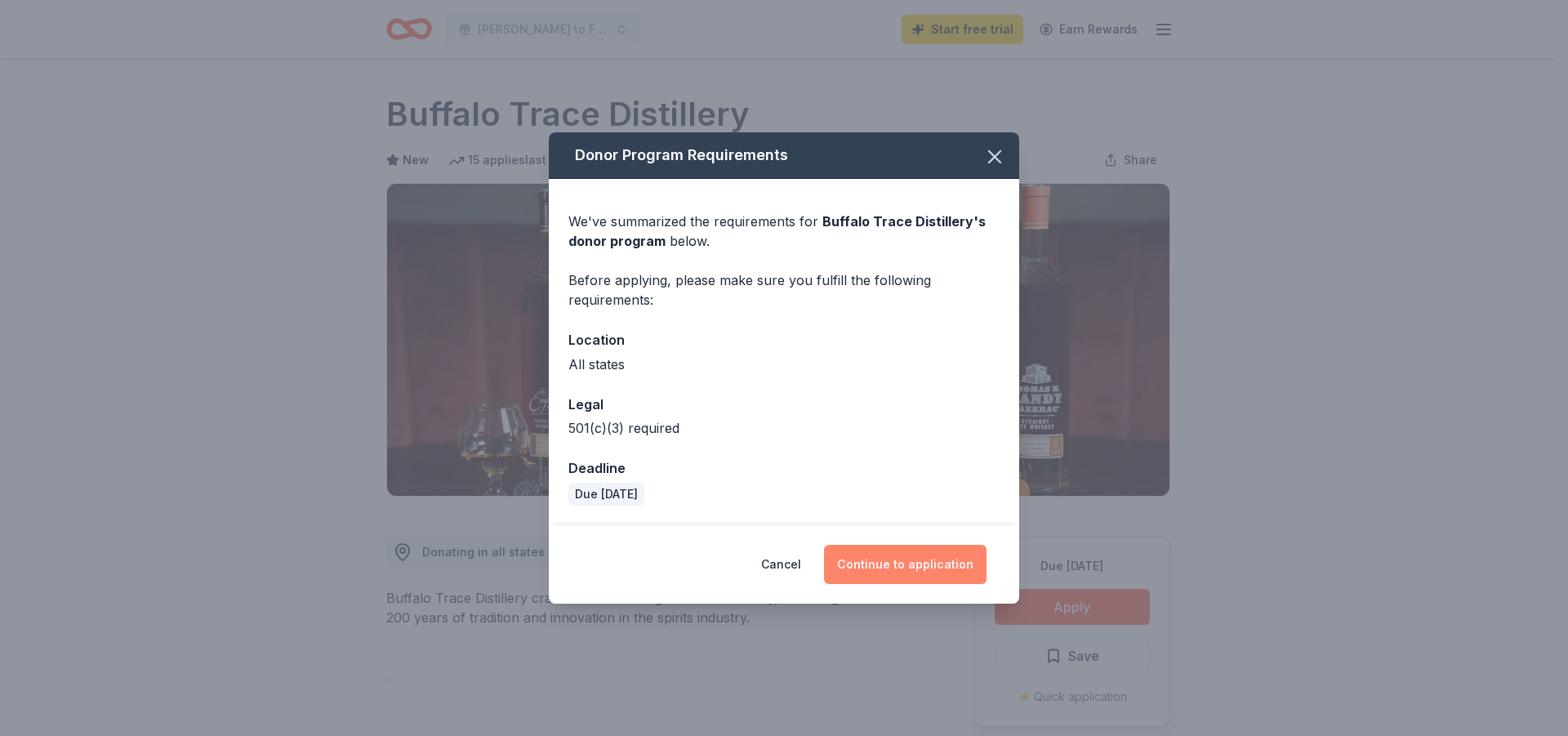
click at [868, 562] on button "Continue to application" at bounding box center [905, 564] width 162 height 39
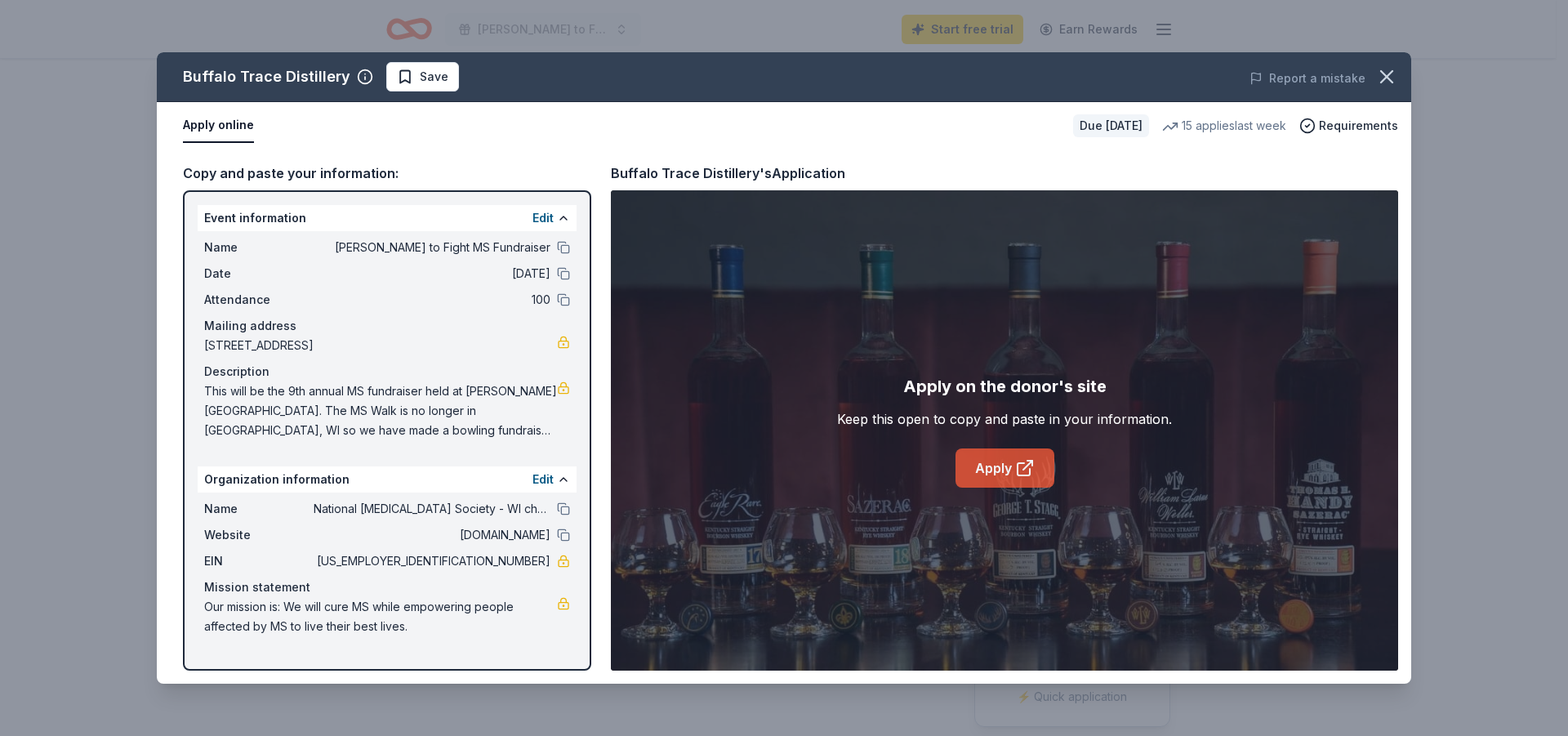
click at [1000, 470] on link "Apply" at bounding box center [1005, 467] width 99 height 39
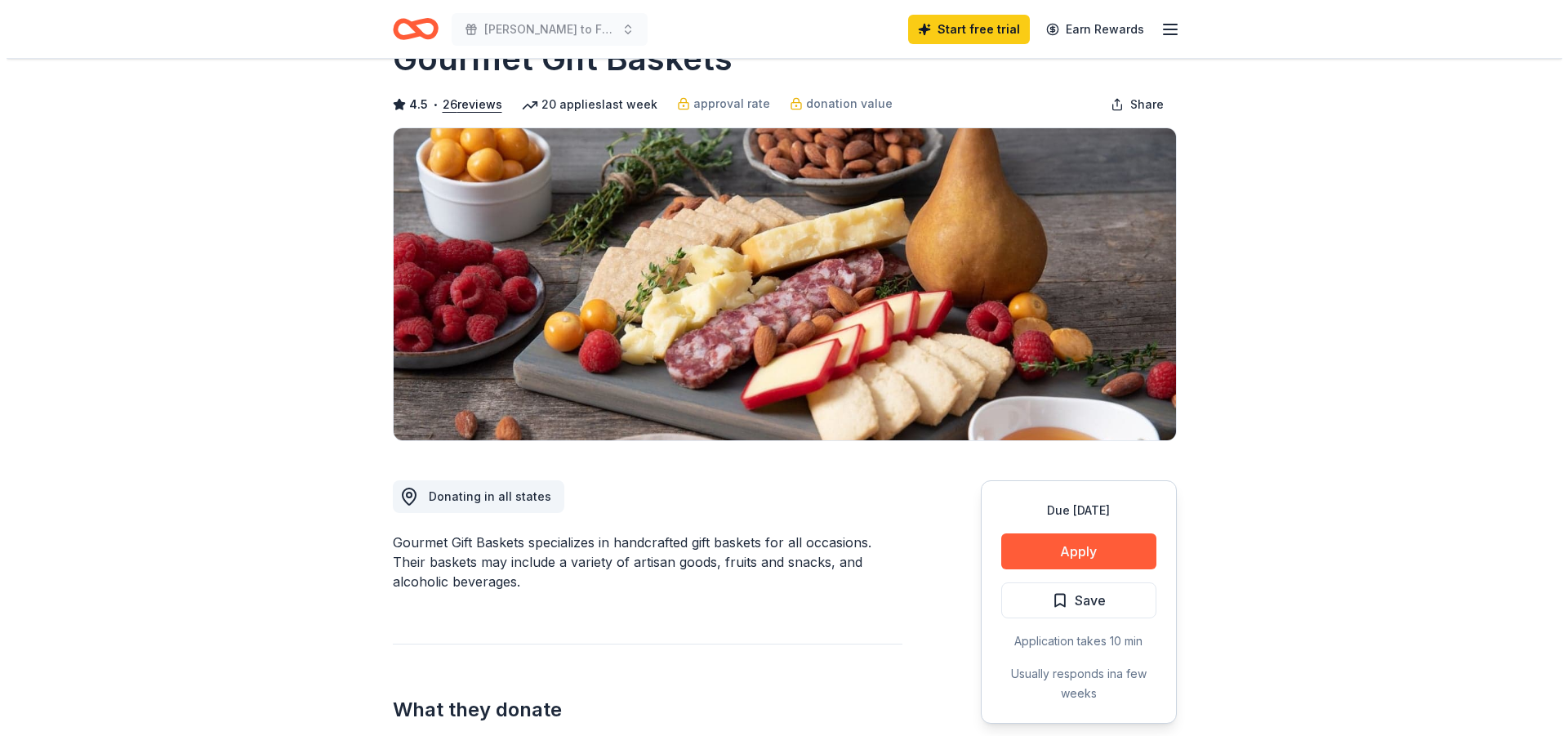
scroll to position [82, 0]
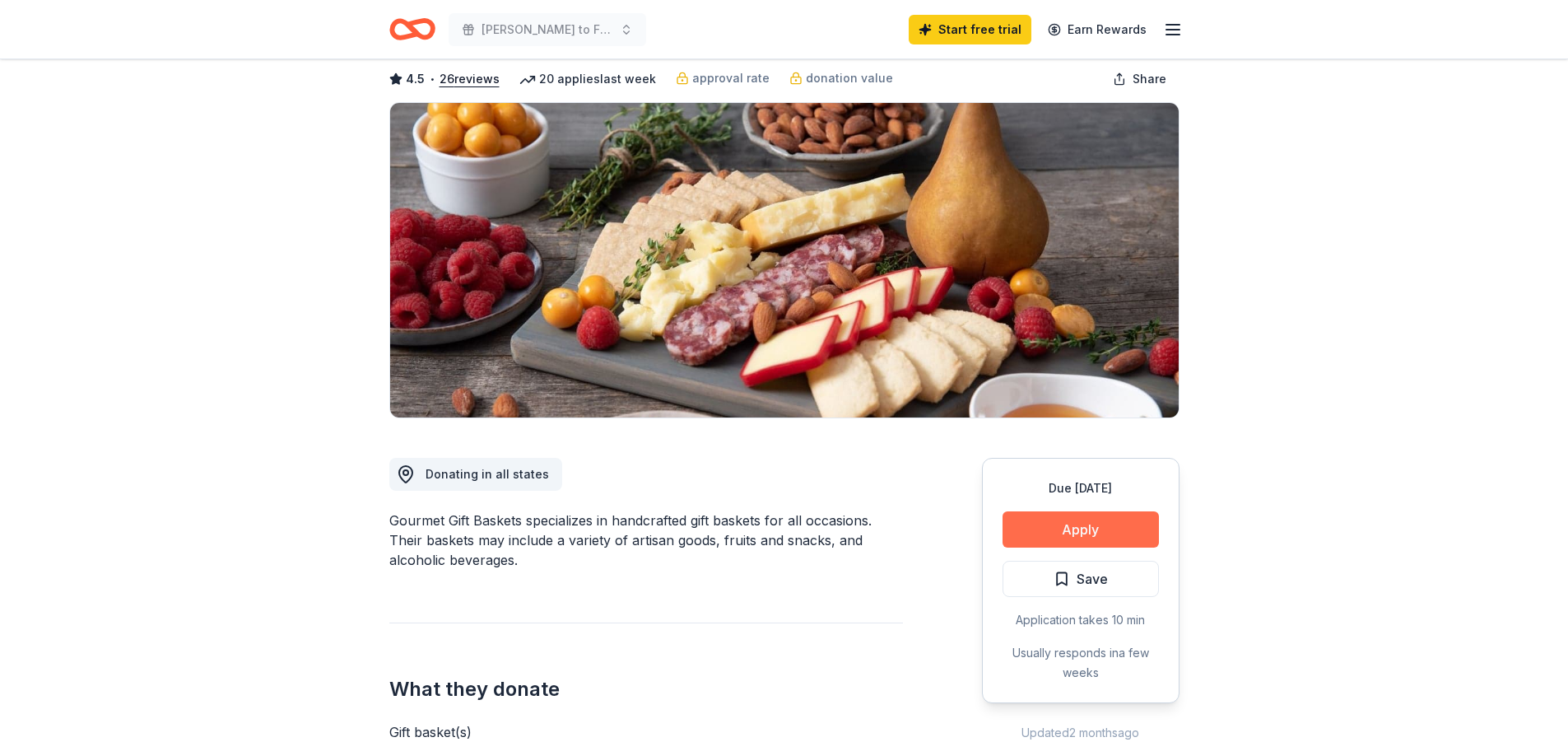
click at [1100, 527] on button "Apply" at bounding box center [1081, 529] width 156 height 36
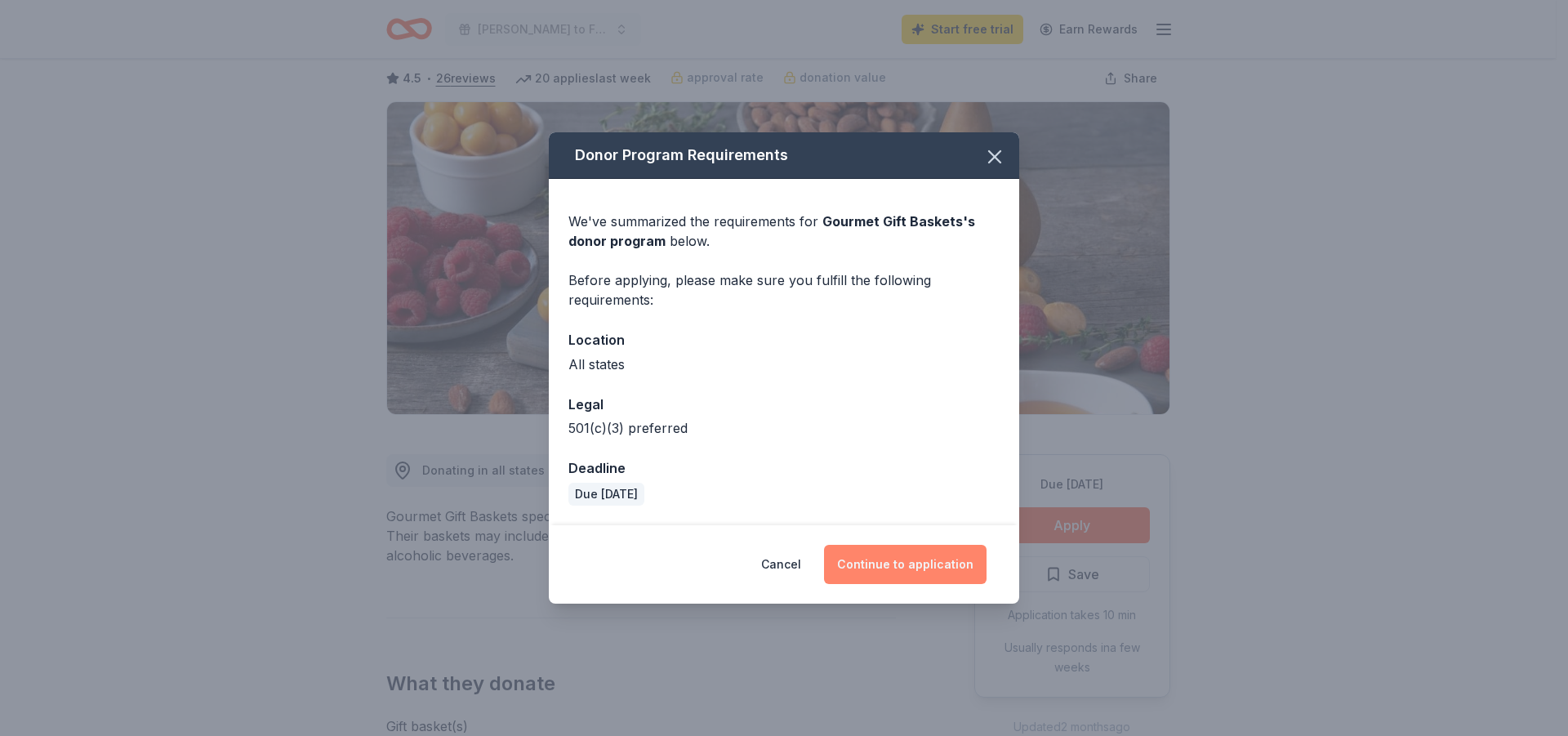
click at [913, 556] on button "Continue to application" at bounding box center [905, 564] width 162 height 39
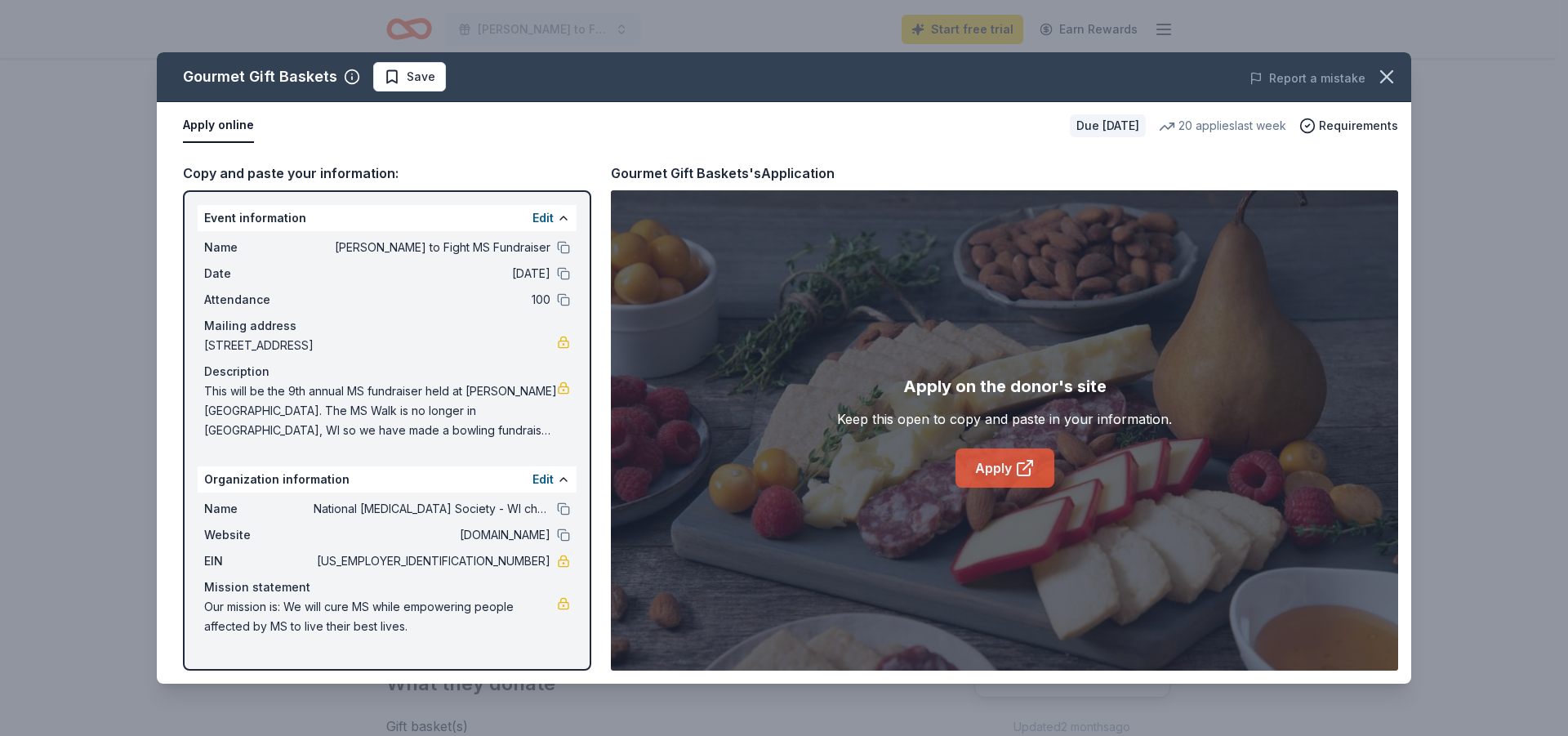
click at [998, 467] on link "Apply" at bounding box center [1005, 467] width 99 height 39
